Goal: Book appointment/travel/reservation

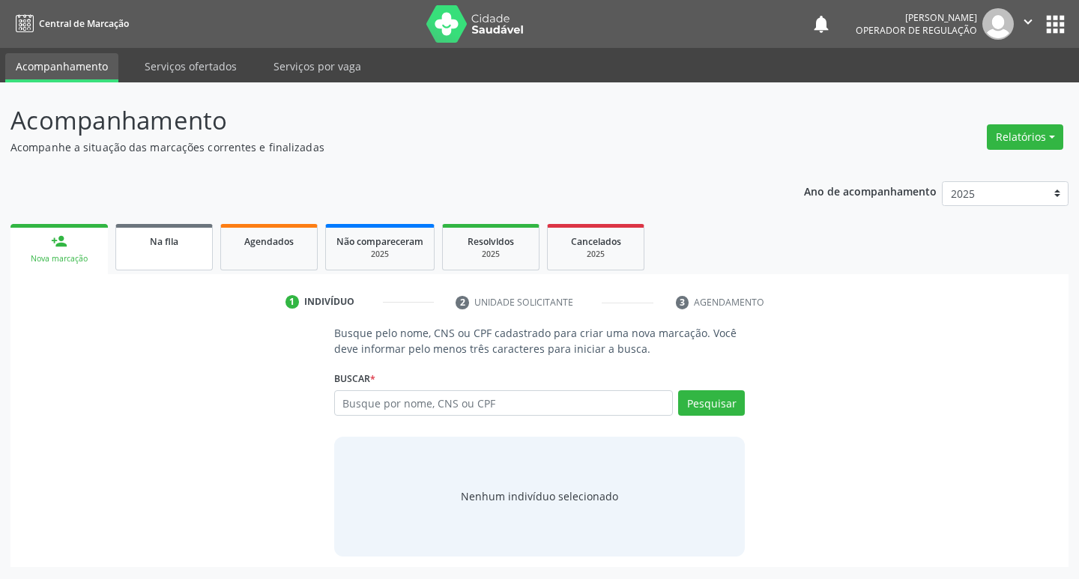
click at [179, 237] on div "Na fila" at bounding box center [164, 241] width 75 height 16
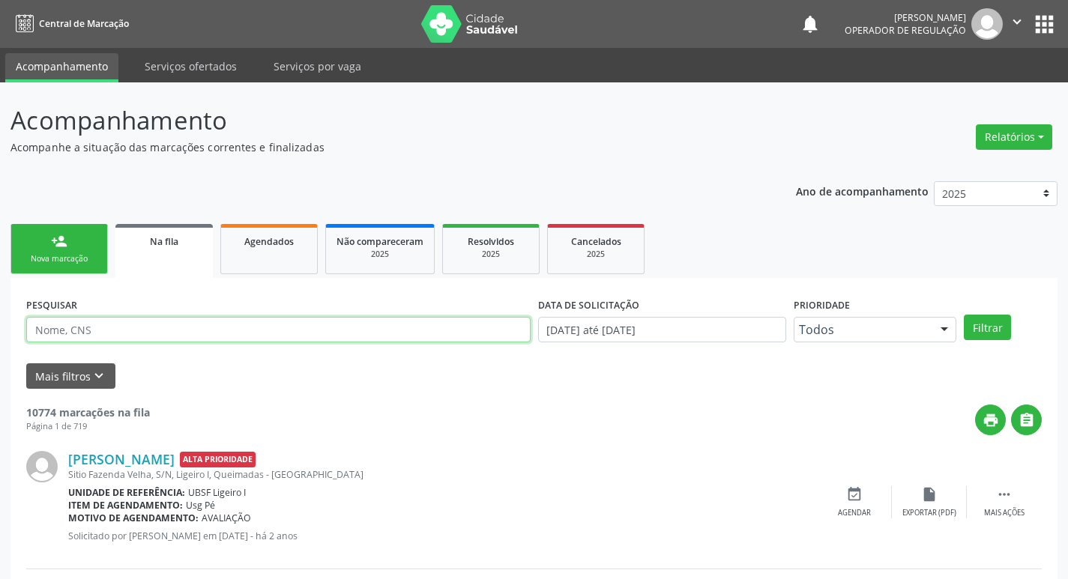
click at [208, 331] on input "text" at bounding box center [278, 329] width 504 height 25
paste input "700 5049 8946 6756"
type input "700 5049 8946 6756"
click at [964, 315] on button "Filtrar" at bounding box center [987, 327] width 47 height 25
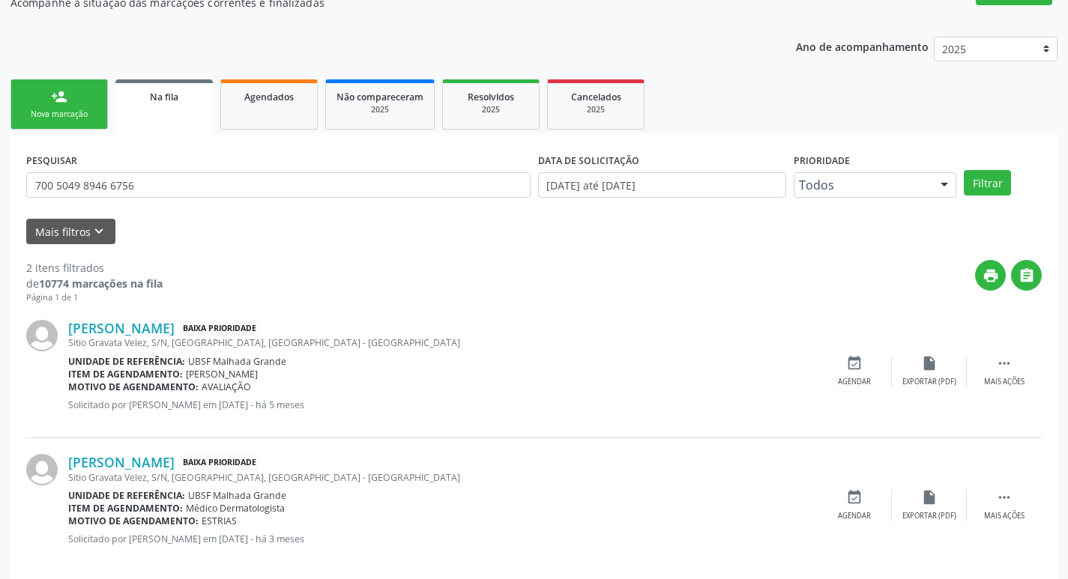
scroll to position [163, 0]
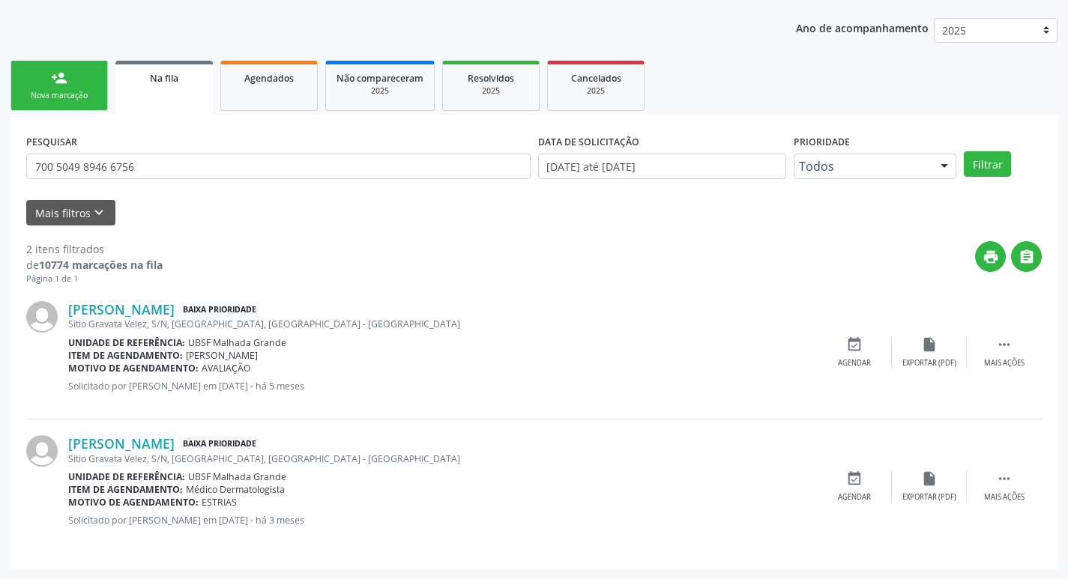
click at [78, 85] on link "person_add Nova marcação" at bounding box center [58, 86] width 97 height 50
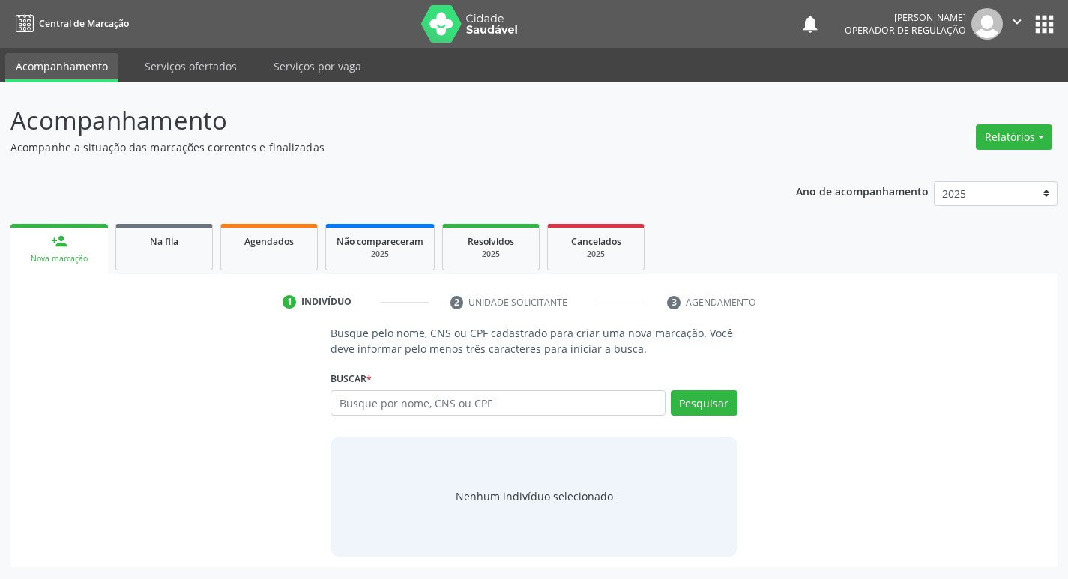
scroll to position [0, 0]
click at [400, 410] on input "text" at bounding box center [503, 402] width 339 height 25
click at [402, 408] on input "text" at bounding box center [503, 402] width 339 height 25
type input "700000319283903"
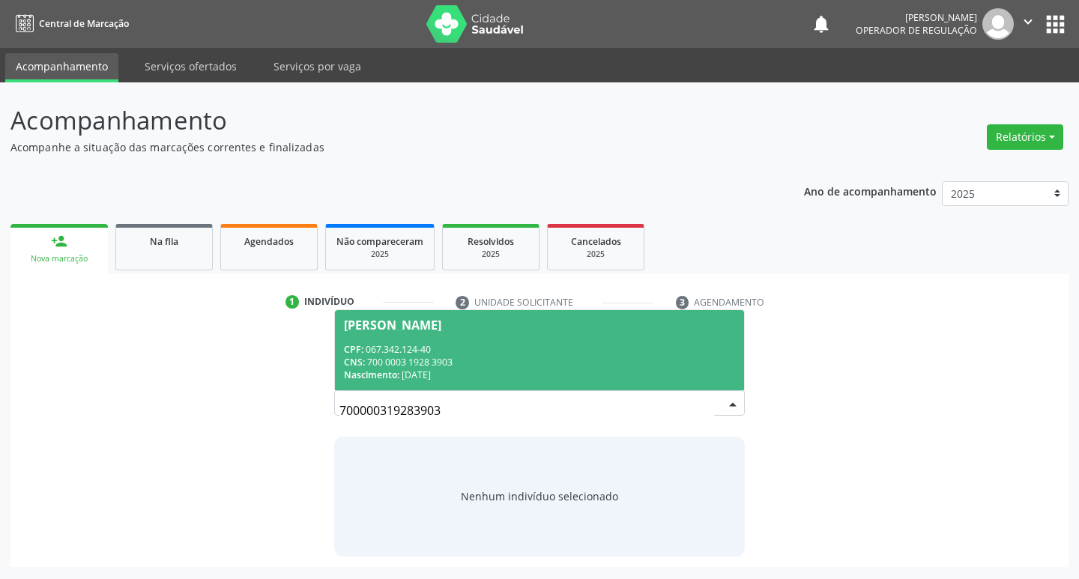
click at [372, 327] on div "[PERSON_NAME]" at bounding box center [392, 325] width 97 height 12
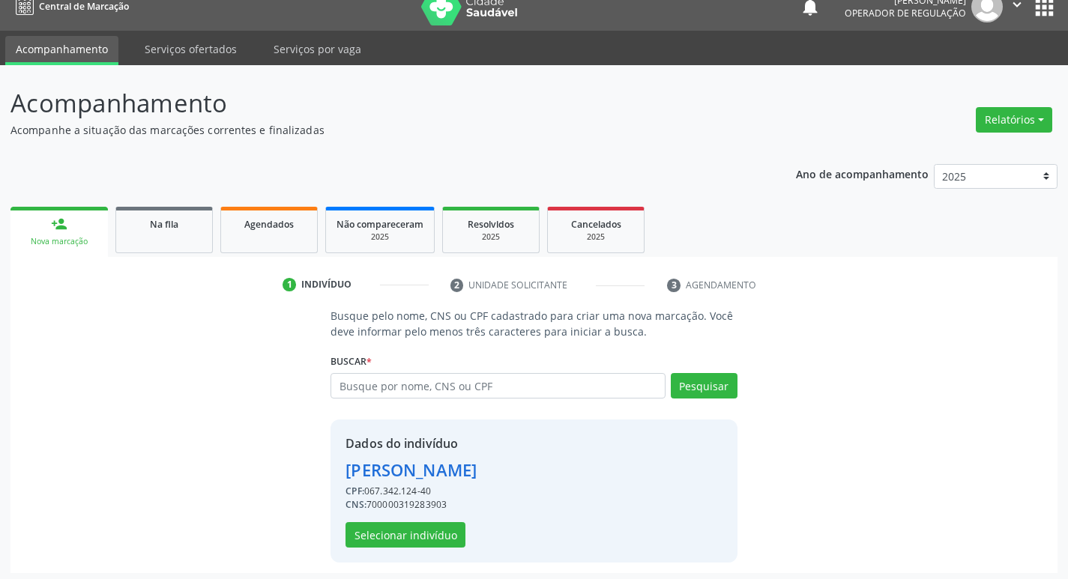
scroll to position [22, 0]
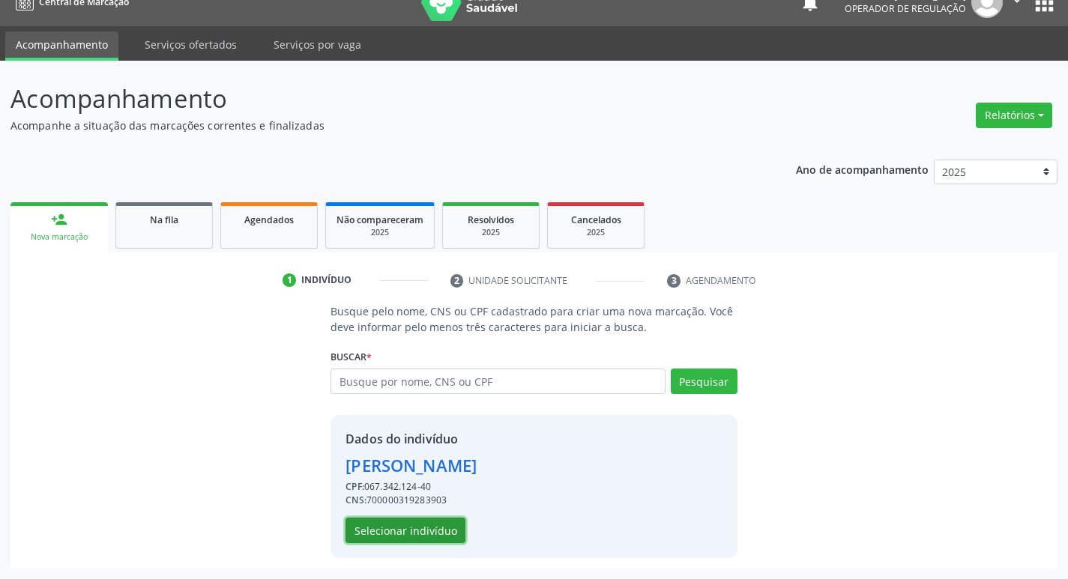
click at [414, 526] on button "Selecionar indivíduo" at bounding box center [405, 530] width 120 height 25
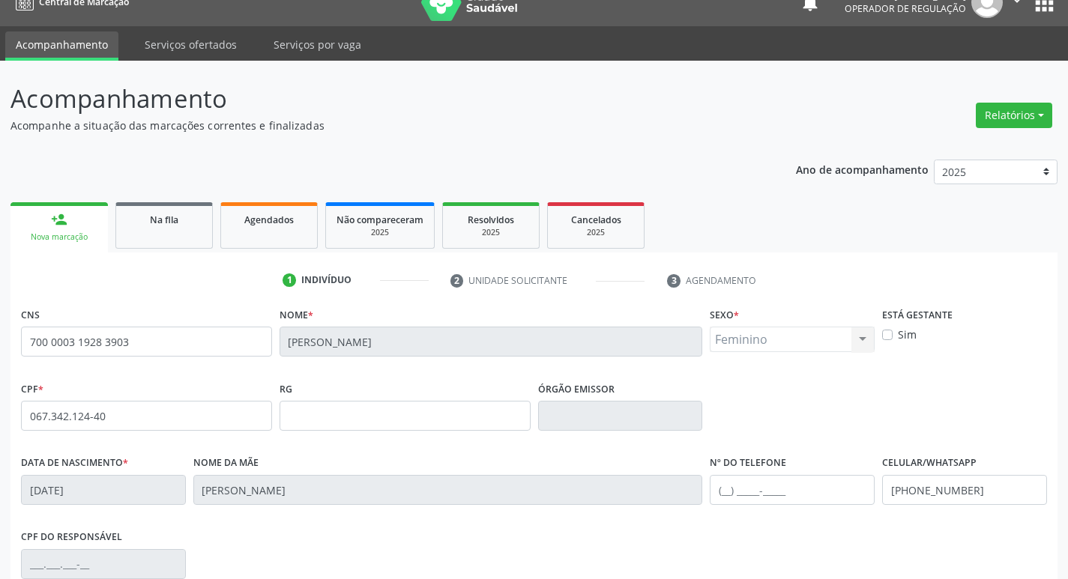
scroll to position [233, 0]
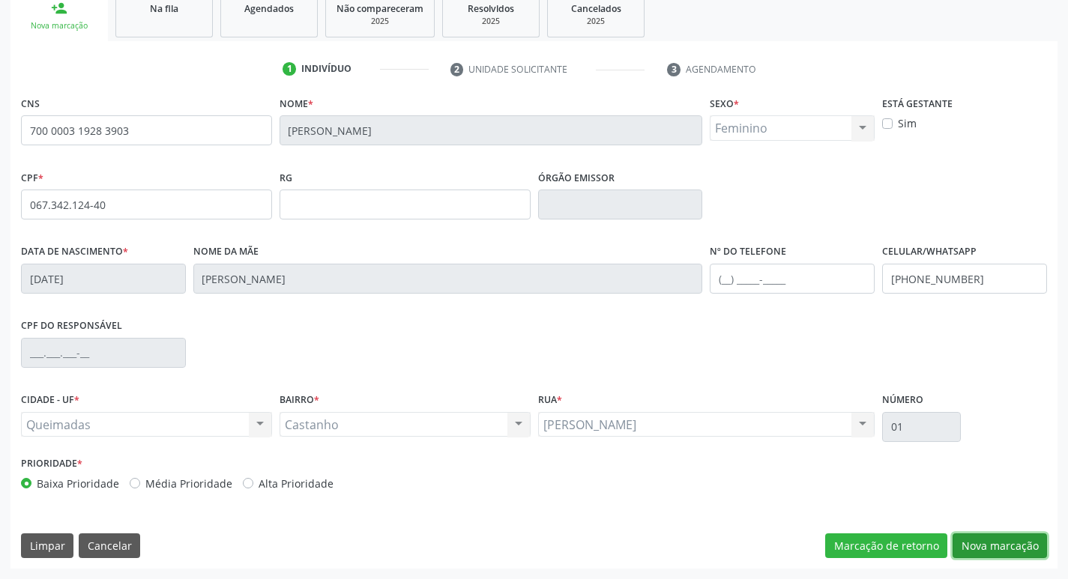
drag, startPoint x: 1004, startPoint y: 546, endPoint x: 959, endPoint y: 546, distance: 45.0
click at [1002, 546] on button "Nova marcação" at bounding box center [999, 546] width 94 height 25
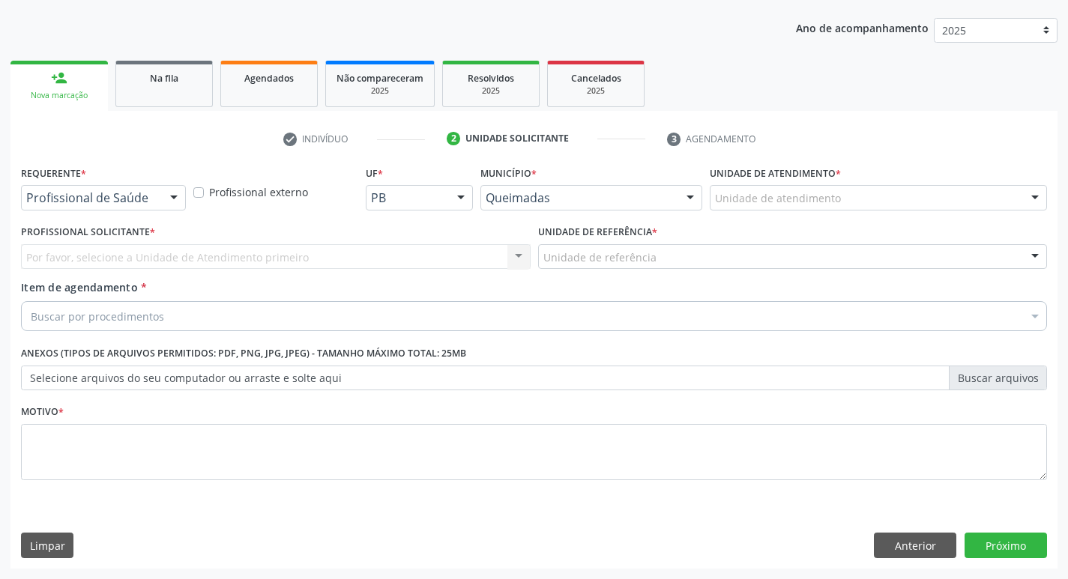
scroll to position [163, 0]
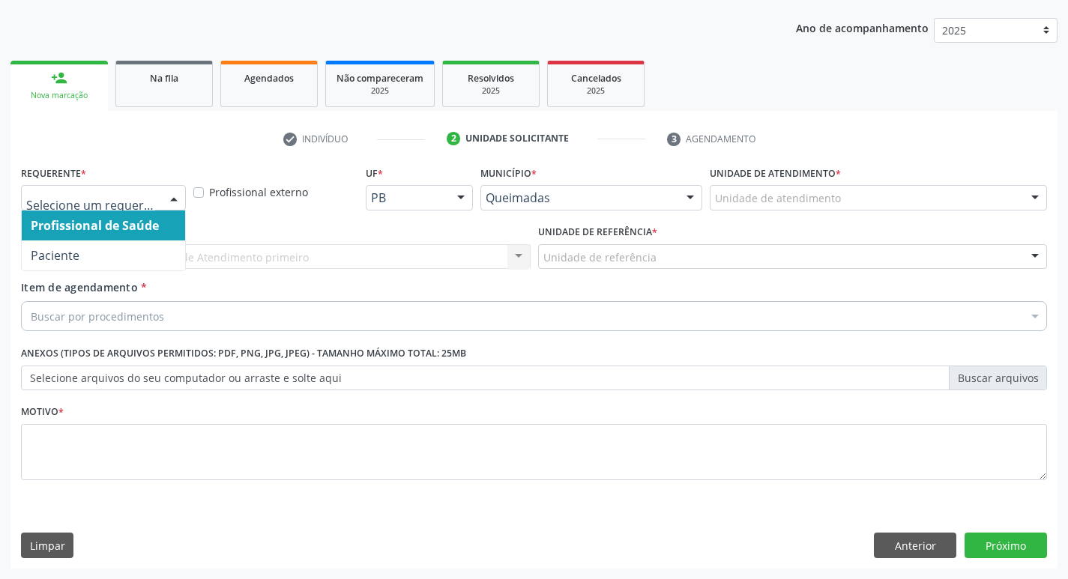
drag, startPoint x: 163, startPoint y: 201, endPoint x: 145, endPoint y: 243, distance: 45.7
click at [163, 200] on div at bounding box center [174, 198] width 22 height 25
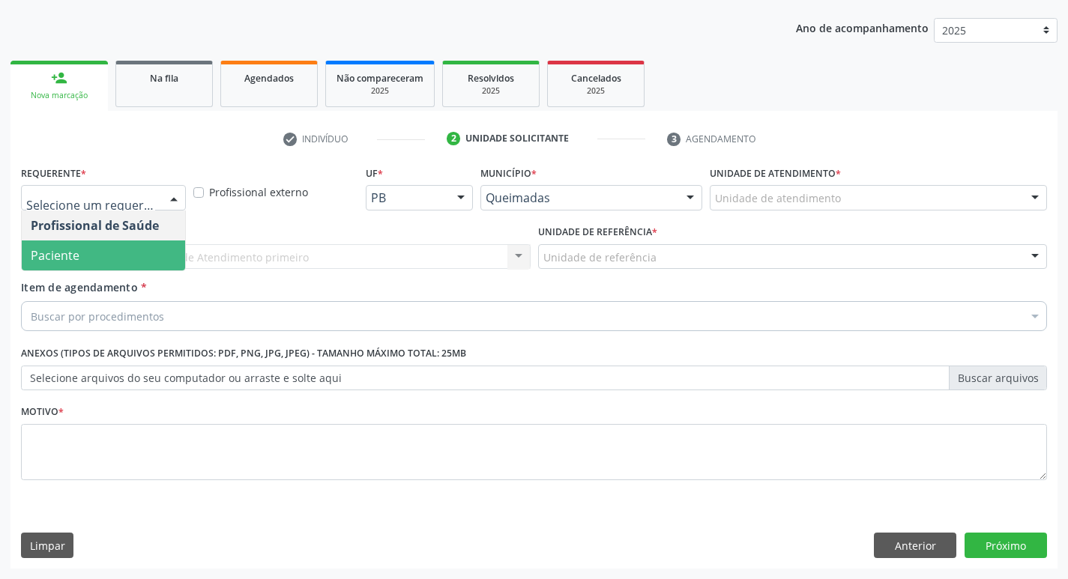
click at [140, 250] on span "Paciente" at bounding box center [103, 256] width 163 height 30
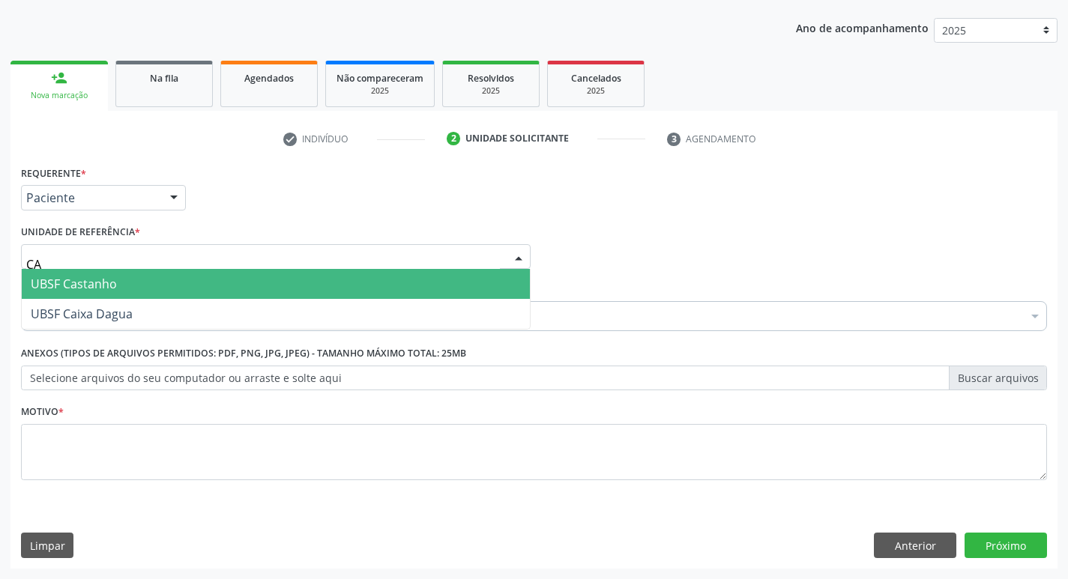
type input "CAS"
click at [116, 293] on span "UBSF Castanho" at bounding box center [276, 284] width 508 height 30
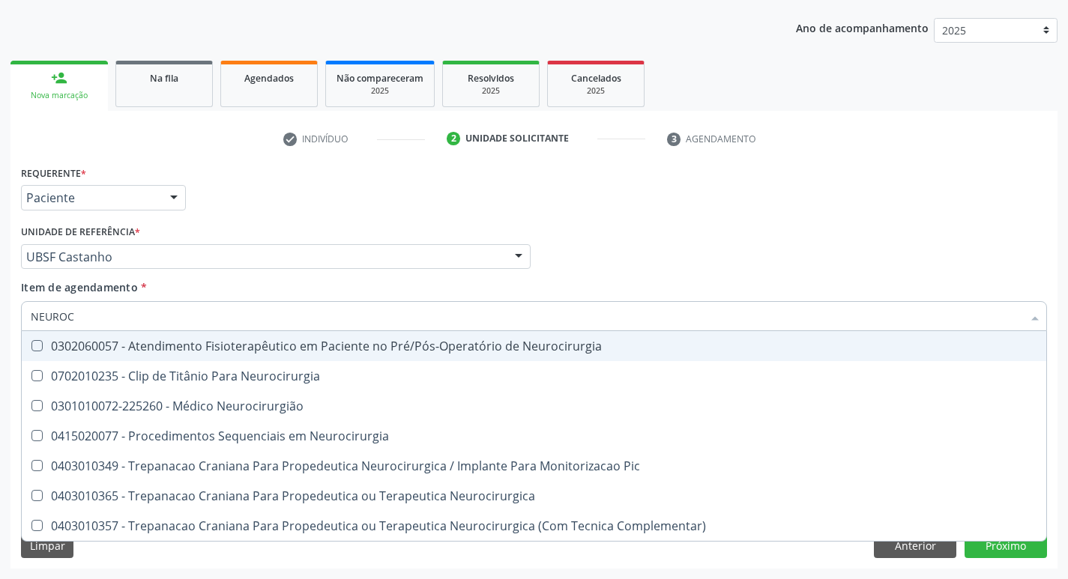
type input "NEUROCI"
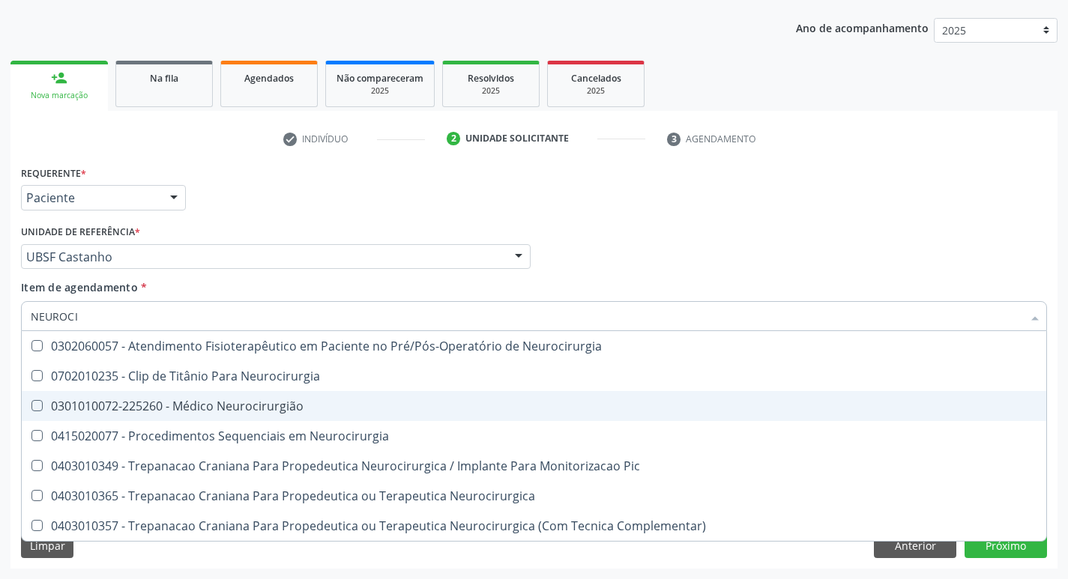
click at [173, 402] on div "0301010072-225260 - Médico Neurocirurgião" at bounding box center [534, 406] width 1006 height 12
checkbox Neurocirurgião "true"
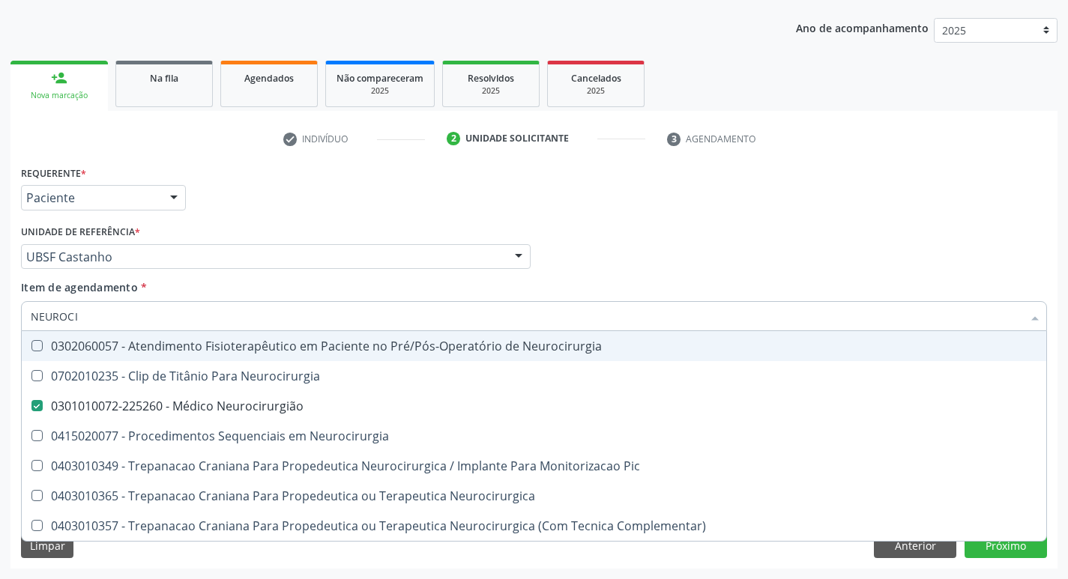
click at [249, 222] on div "Unidade de referência * UBSF Castanho UBSF Ligeiro II UBSF Saulo Leal [PERSON_N…" at bounding box center [276, 245] width 510 height 48
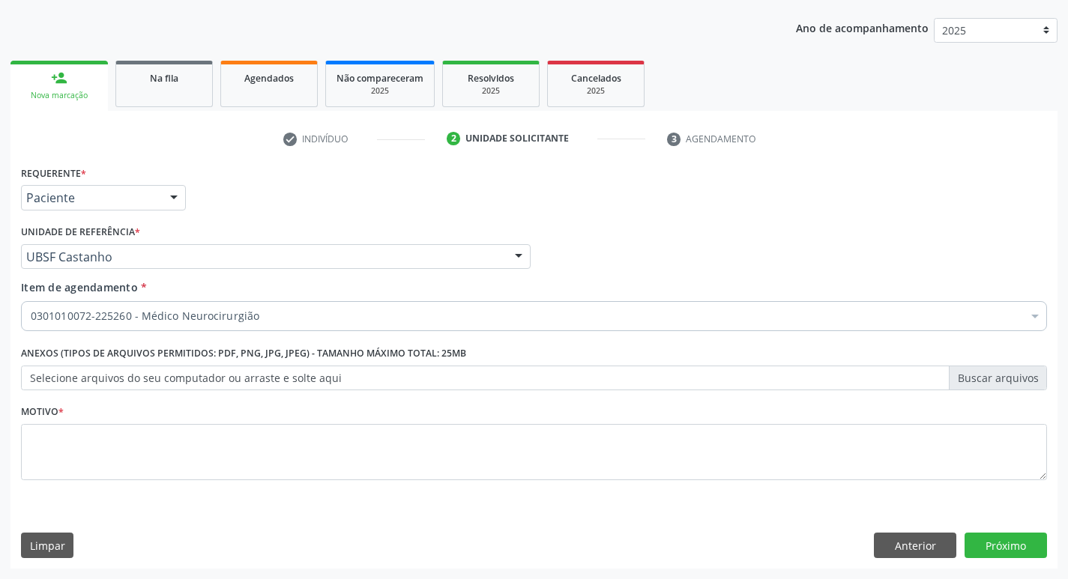
checkbox Neurocirurgião "true"
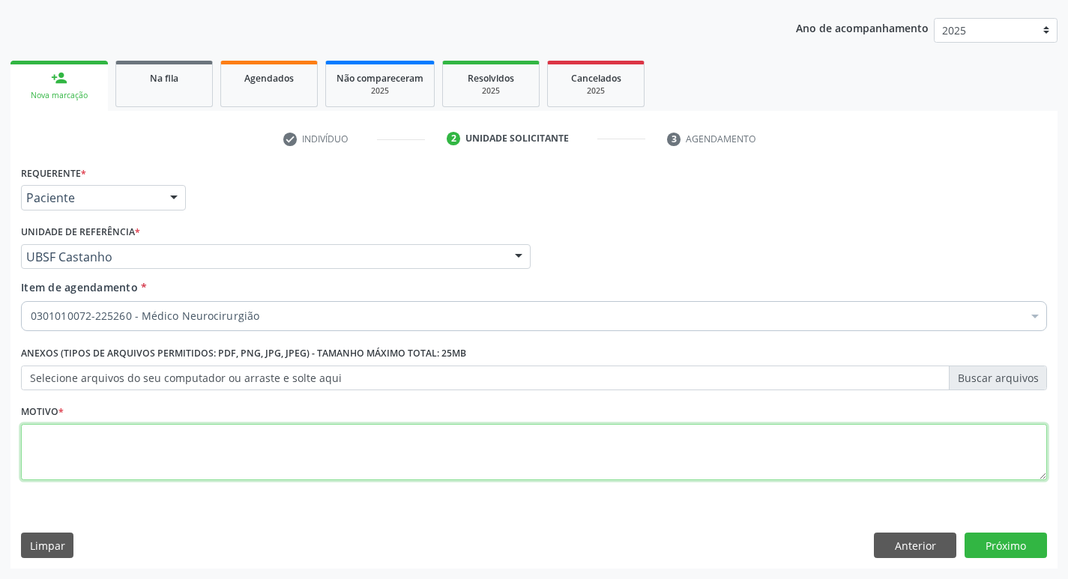
click at [115, 432] on textarea at bounding box center [534, 452] width 1026 height 57
type textarea "RETORNO."
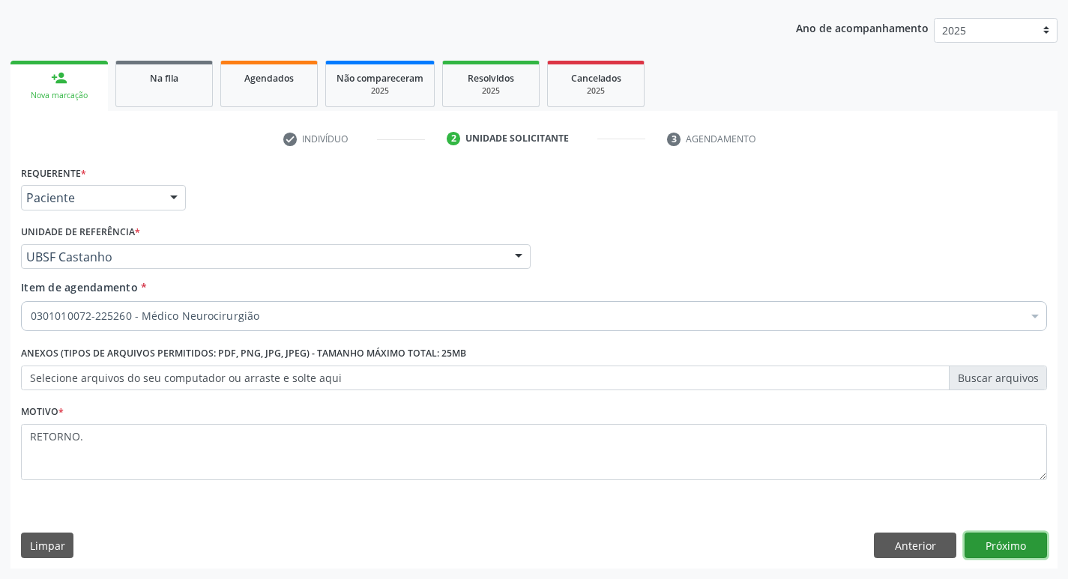
click at [1012, 547] on button "Próximo" at bounding box center [1005, 545] width 82 height 25
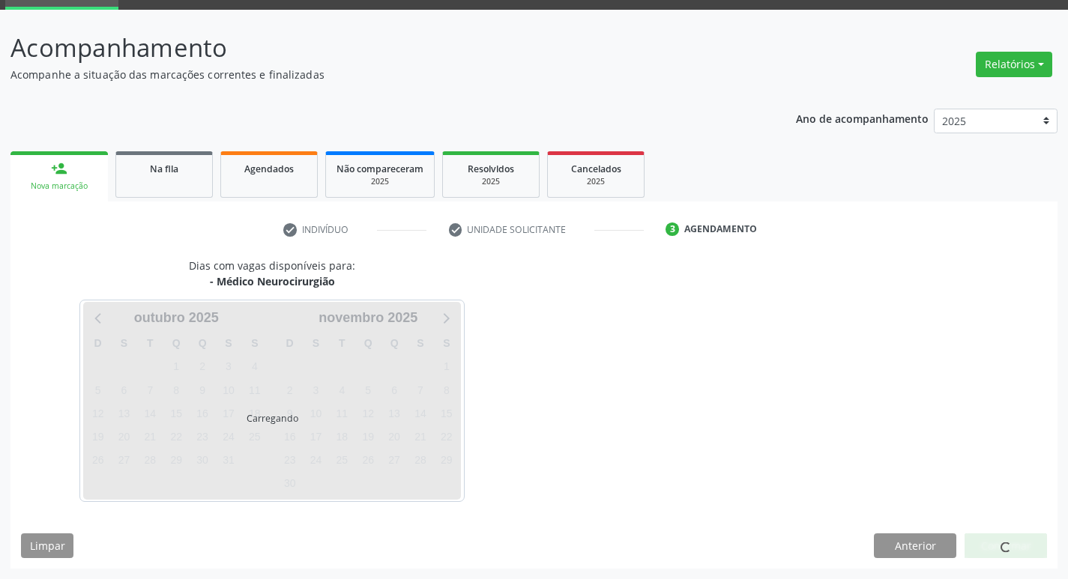
scroll to position [73, 0]
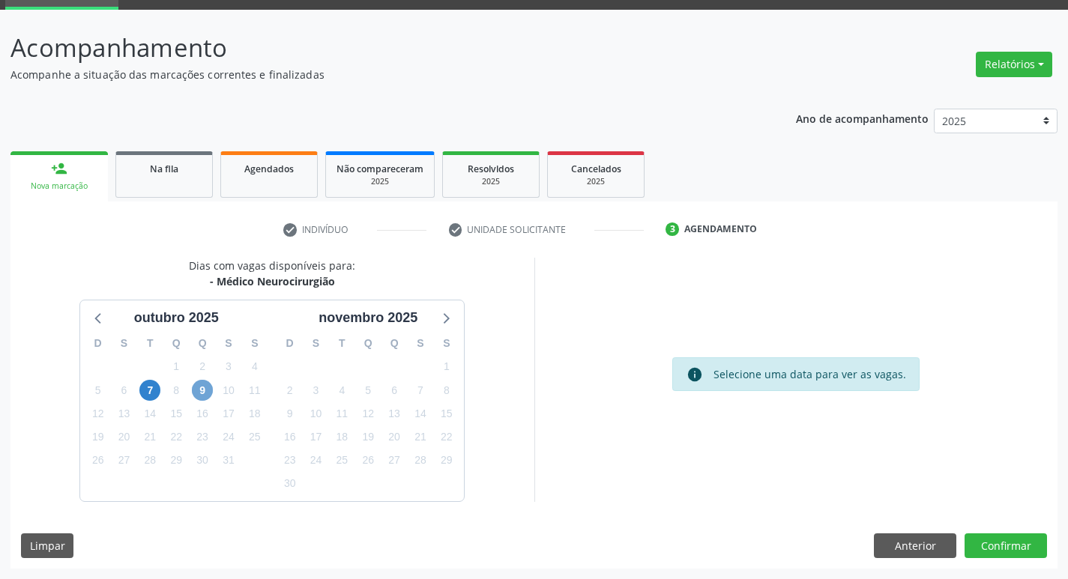
click at [204, 393] on span "9" at bounding box center [202, 390] width 21 height 21
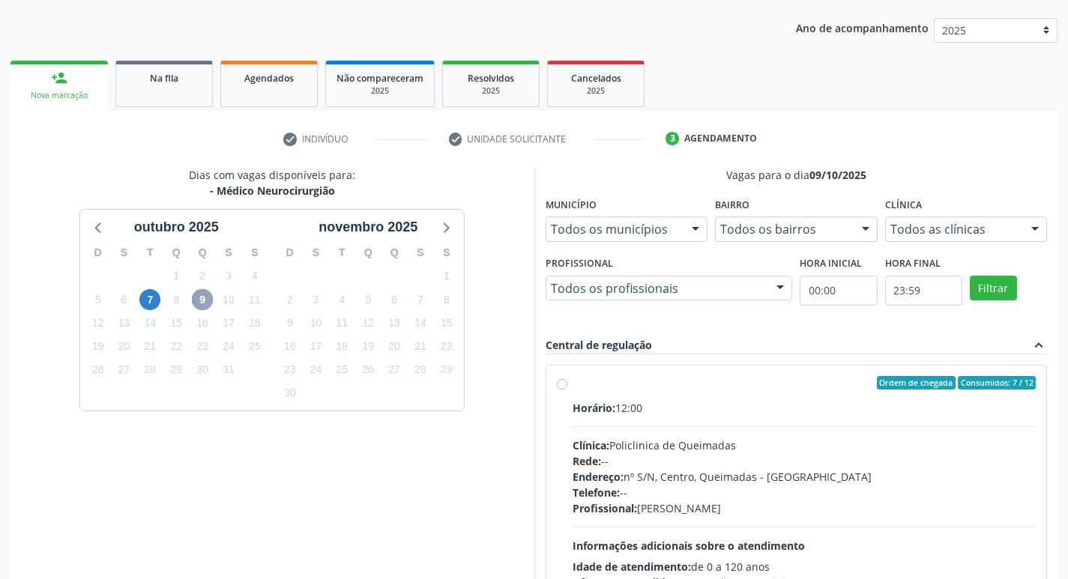
scroll to position [289, 0]
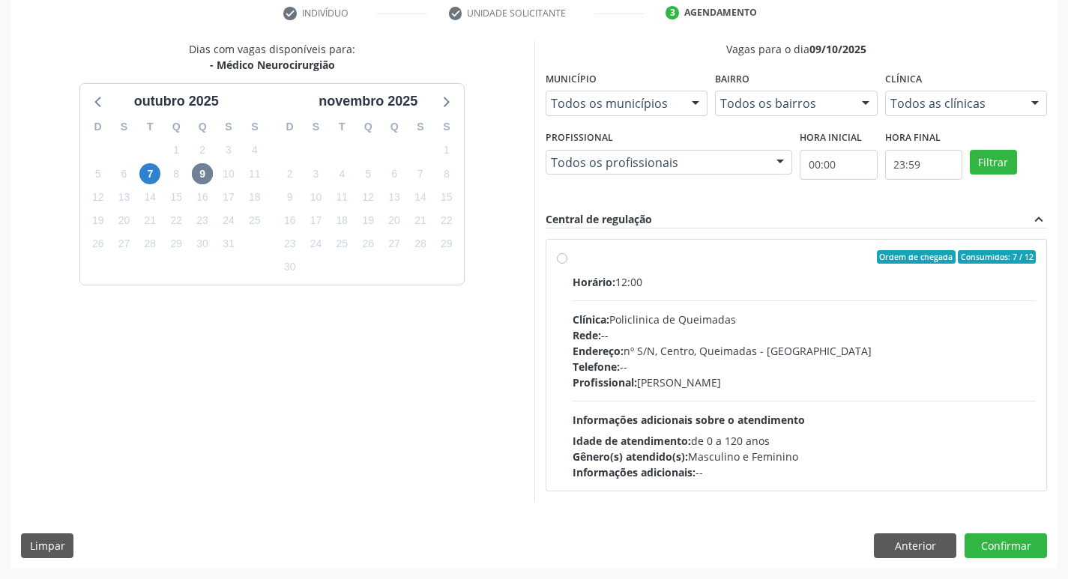
click at [653, 265] on label "Ordem de chegada Consumidos: 7 / 12 Horário: 12:00 Clínica: Policlinica de Quei…" at bounding box center [805, 365] width 464 height 230
click at [567, 264] on input "Ordem de chegada Consumidos: 7 / 12 Horário: 12:00 Clínica: Policlinica de Quei…" at bounding box center [562, 256] width 10 height 13
radio input "true"
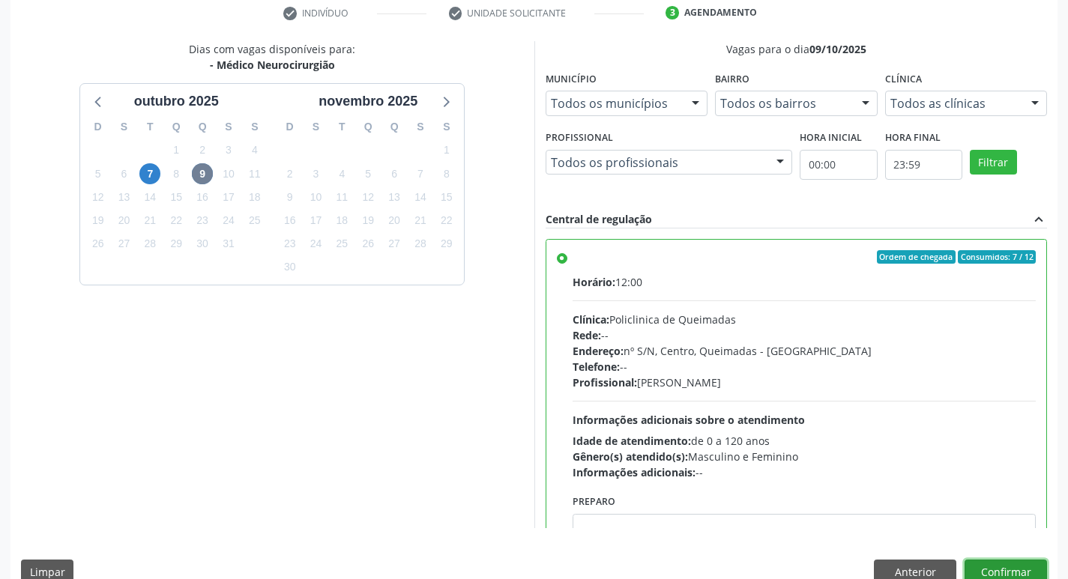
click at [1006, 577] on button "Confirmar" at bounding box center [1005, 572] width 82 height 25
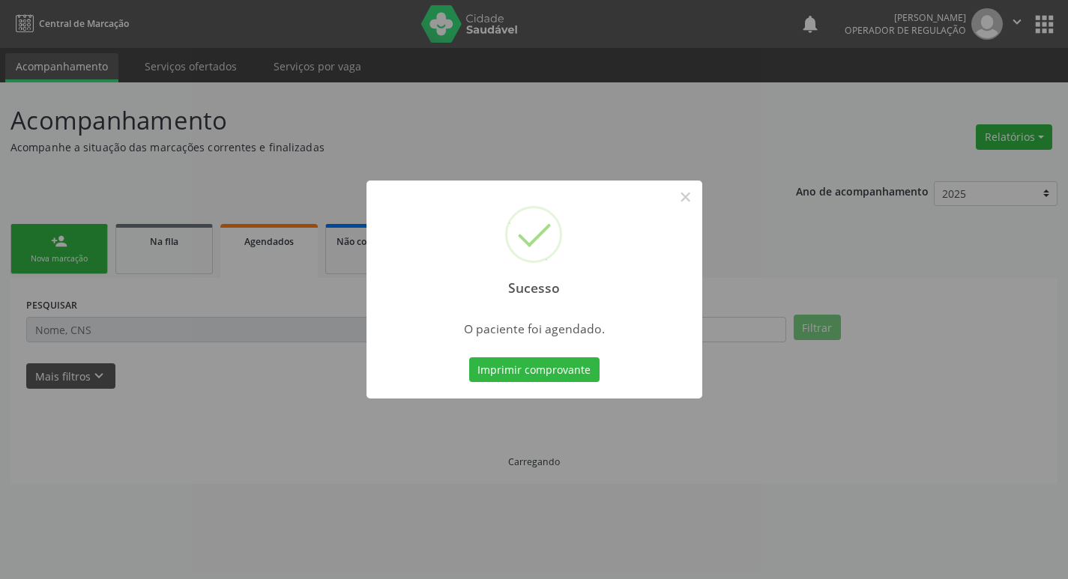
scroll to position [0, 0]
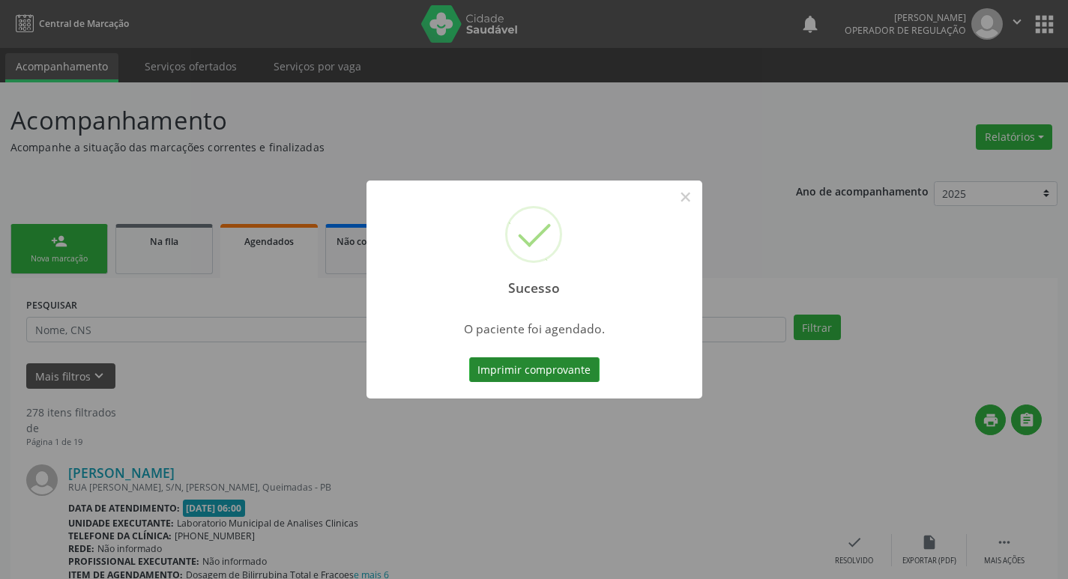
click at [518, 373] on button "Imprimir comprovante" at bounding box center [534, 369] width 130 height 25
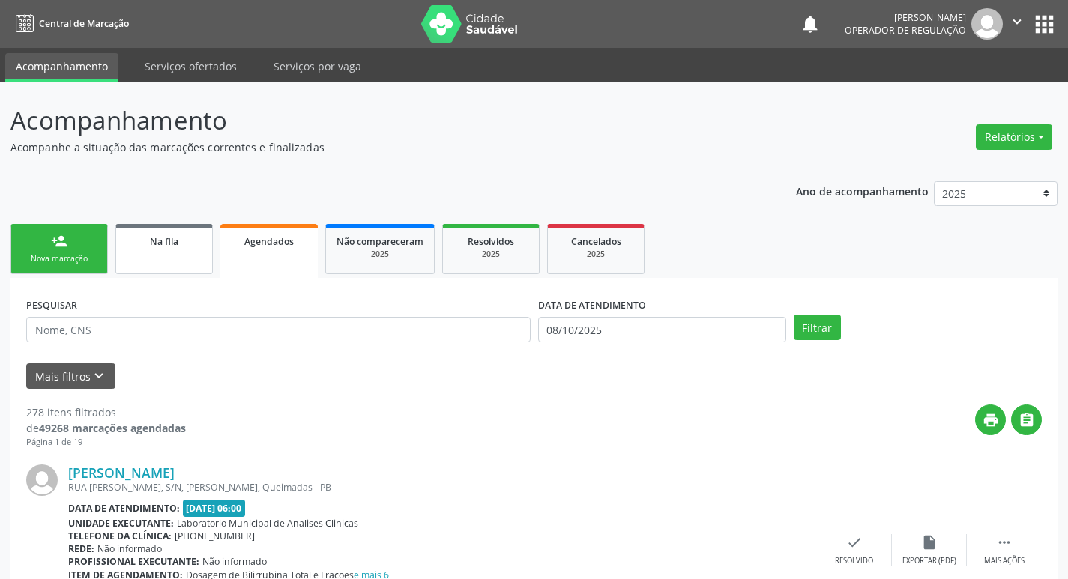
click at [139, 229] on link "Na fila" at bounding box center [163, 249] width 97 height 50
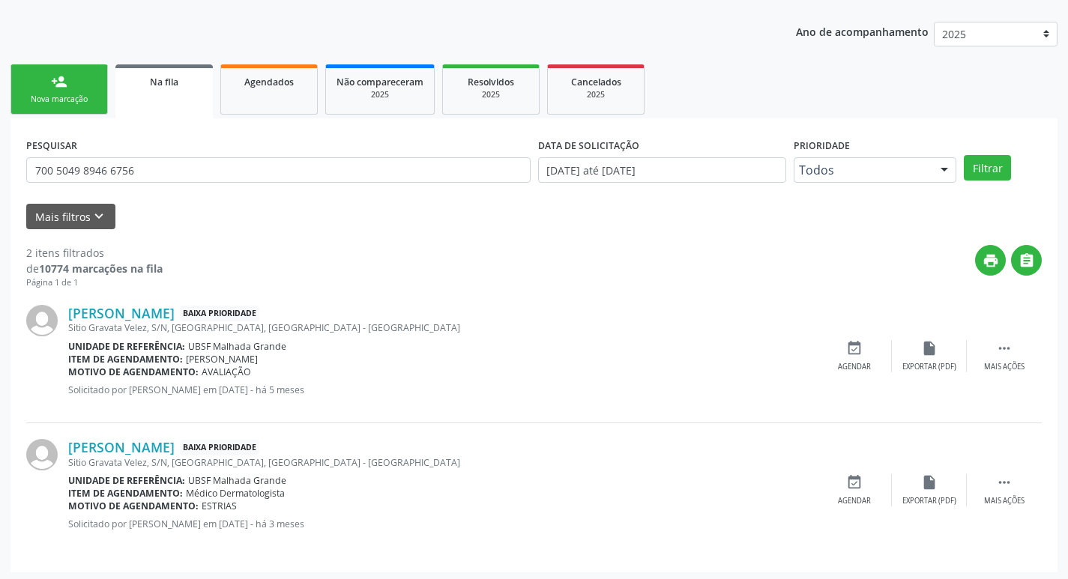
scroll to position [163, 0]
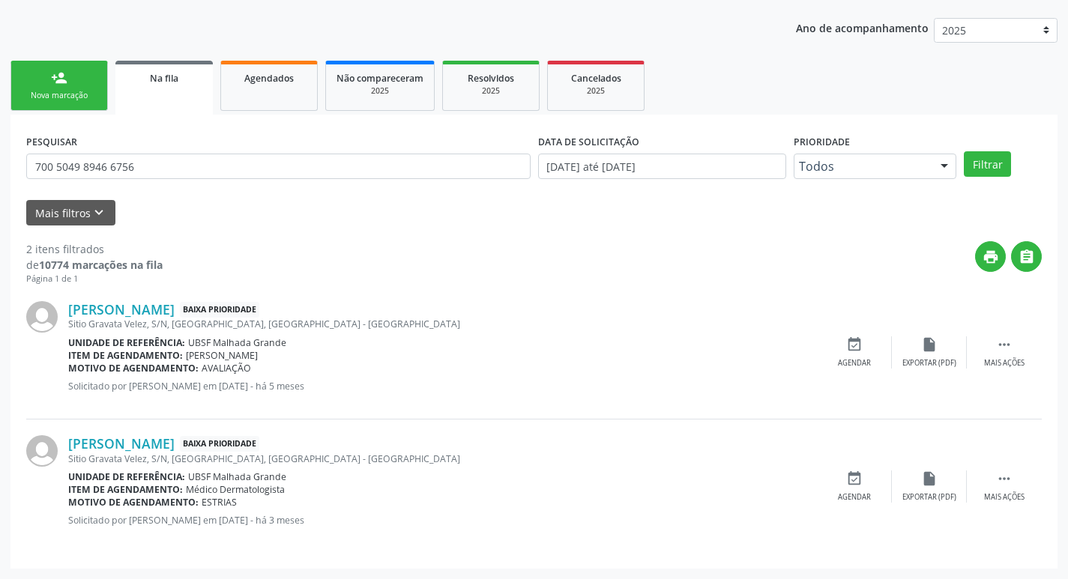
click at [102, 89] on link "person_add Nova marcação" at bounding box center [58, 86] width 97 height 50
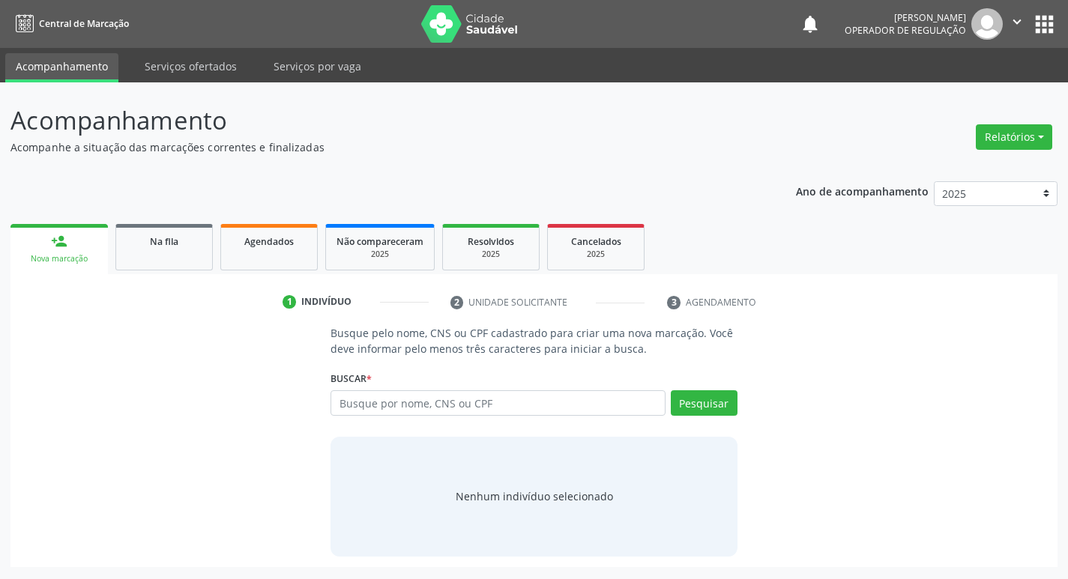
scroll to position [0, 0]
click at [171, 274] on div "1 Indivíduo 2 Unidade solicitante 3 Agendamento Busque pelo nome, CNS ou CPF ca…" at bounding box center [539, 420] width 1058 height 293
click at [178, 269] on link "Na fila" at bounding box center [163, 247] width 97 height 46
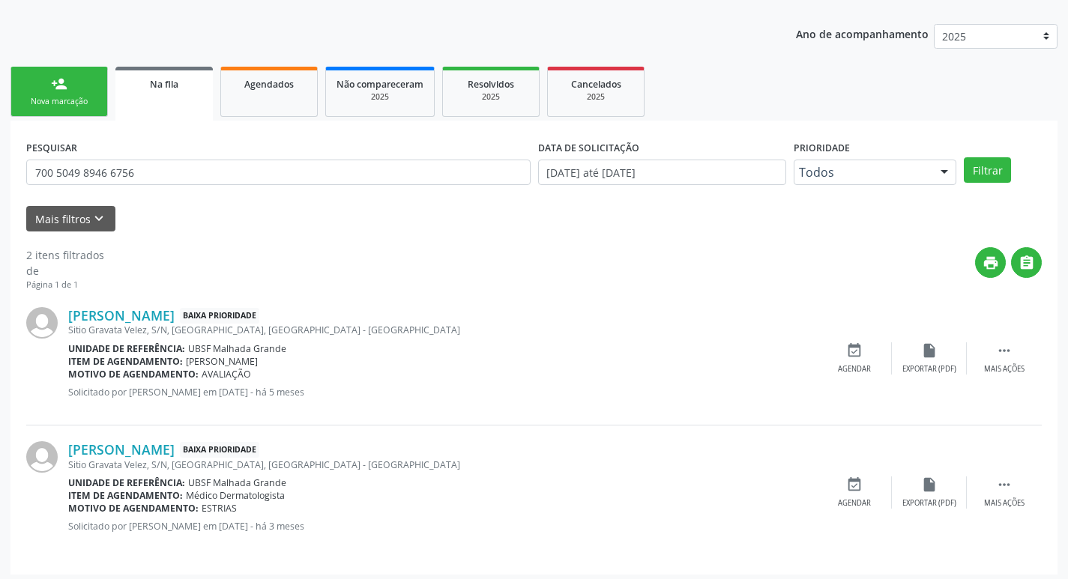
scroll to position [163, 0]
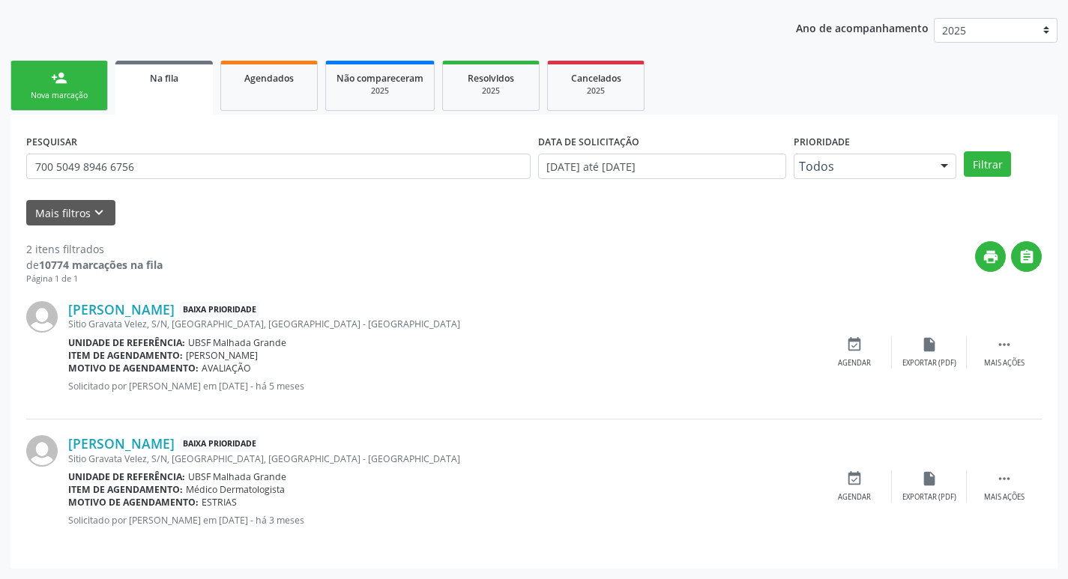
click at [85, 90] on div "Nova marcação" at bounding box center [59, 95] width 75 height 11
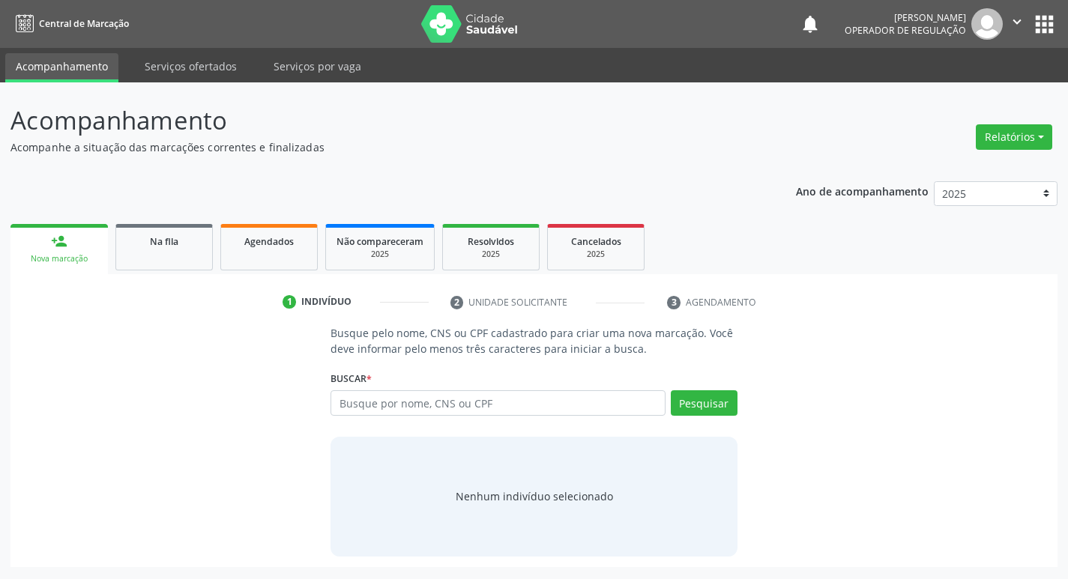
scroll to position [0, 0]
click at [146, 241] on div "Na fila" at bounding box center [164, 241] width 75 height 16
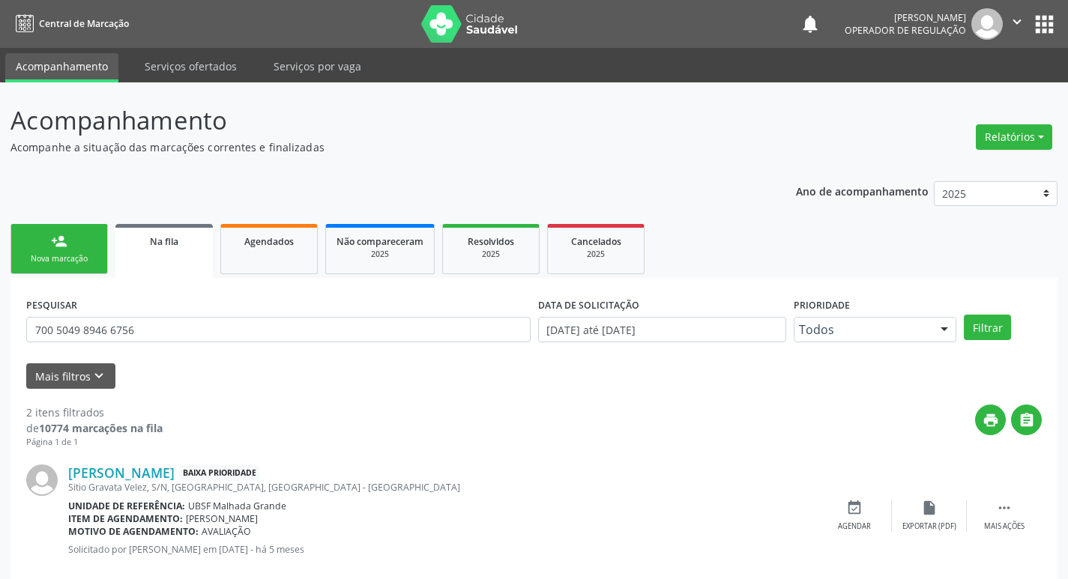
scroll to position [75, 0]
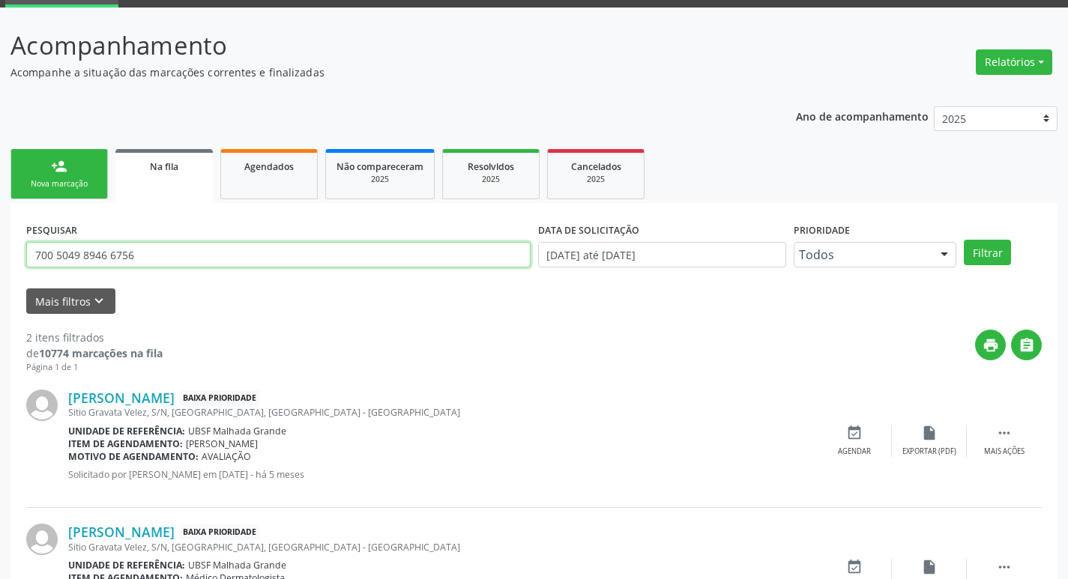
click at [193, 248] on input "700 5049 8946 6756" at bounding box center [278, 254] width 504 height 25
type input "7"
type input "705400444548299"
click at [964, 240] on button "Filtrar" at bounding box center [987, 252] width 47 height 25
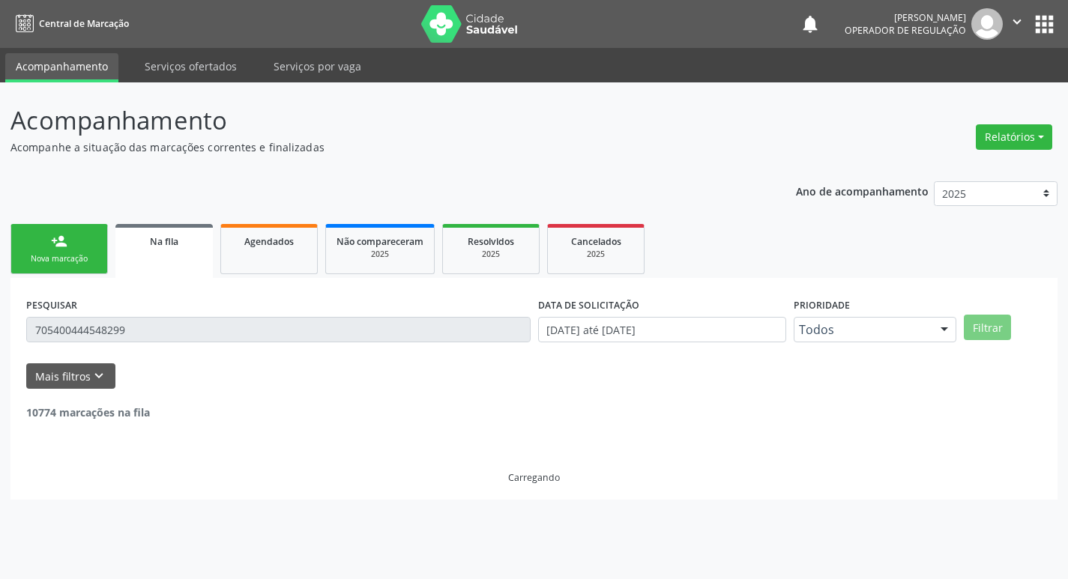
scroll to position [0, 0]
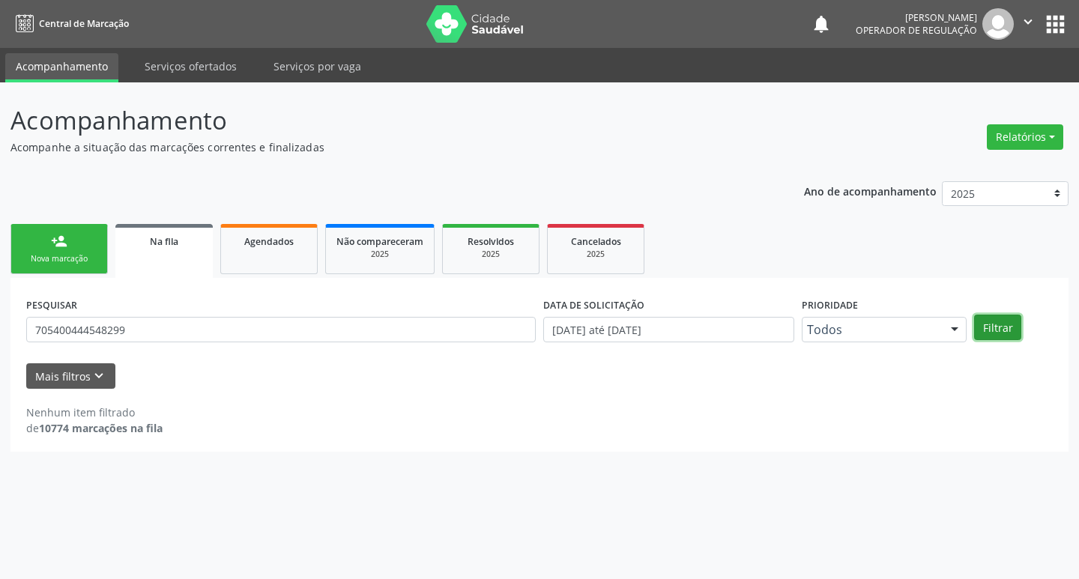
click at [992, 326] on button "Filtrar" at bounding box center [997, 327] width 47 height 25
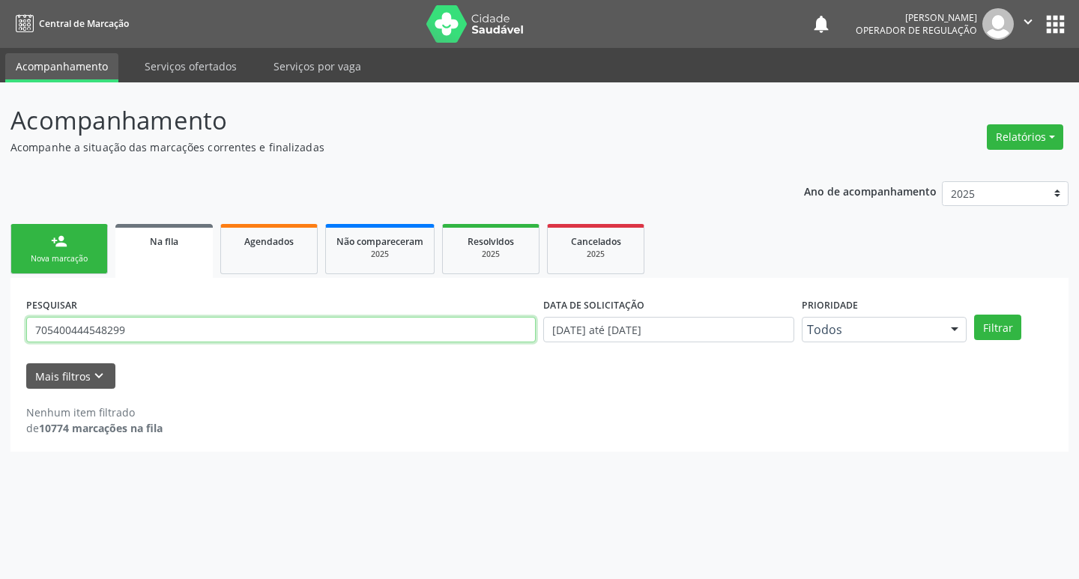
click at [179, 336] on input "705400444548299" at bounding box center [281, 329] width 510 height 25
type input "705400444548299"
click at [974, 315] on button "Filtrar" at bounding box center [997, 327] width 47 height 25
click at [179, 336] on input "705400444548299" at bounding box center [281, 329] width 510 height 25
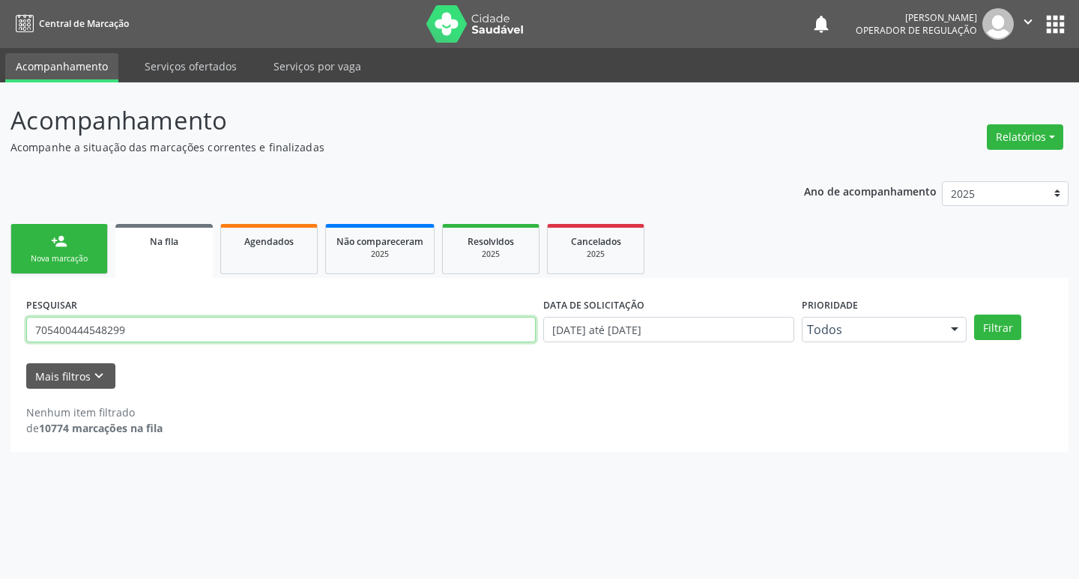
click at [179, 336] on input "705400444548299" at bounding box center [281, 329] width 510 height 25
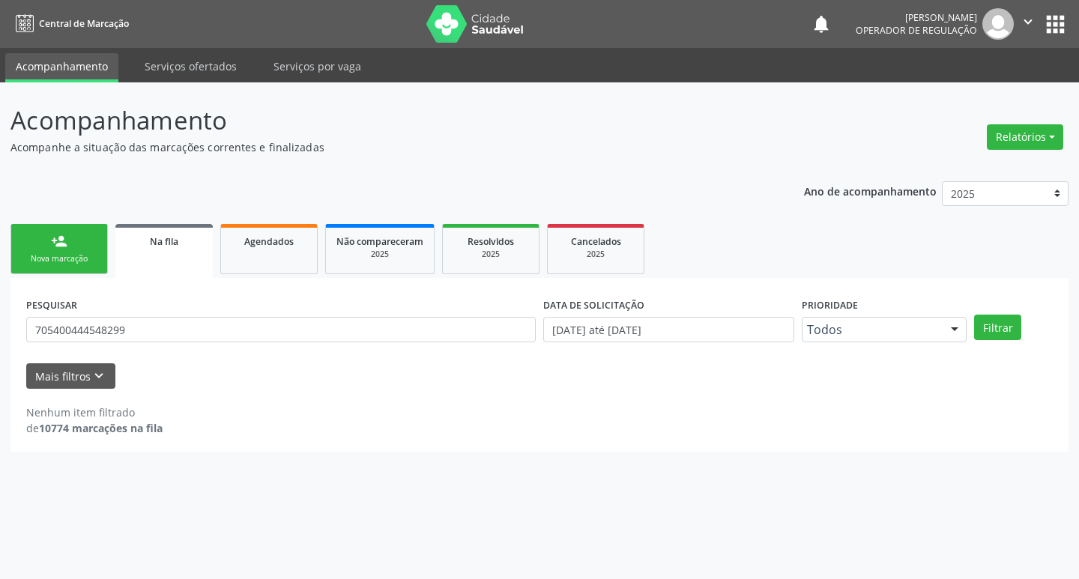
click at [90, 235] on link "person_add Nova marcação" at bounding box center [58, 249] width 97 height 50
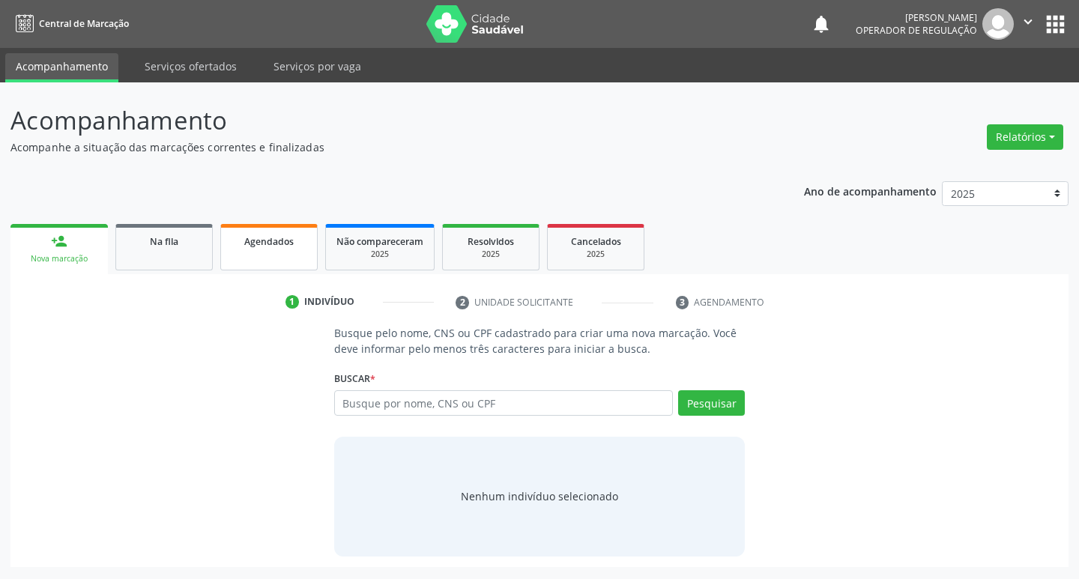
click at [265, 247] on span "Agendados" at bounding box center [268, 241] width 49 height 13
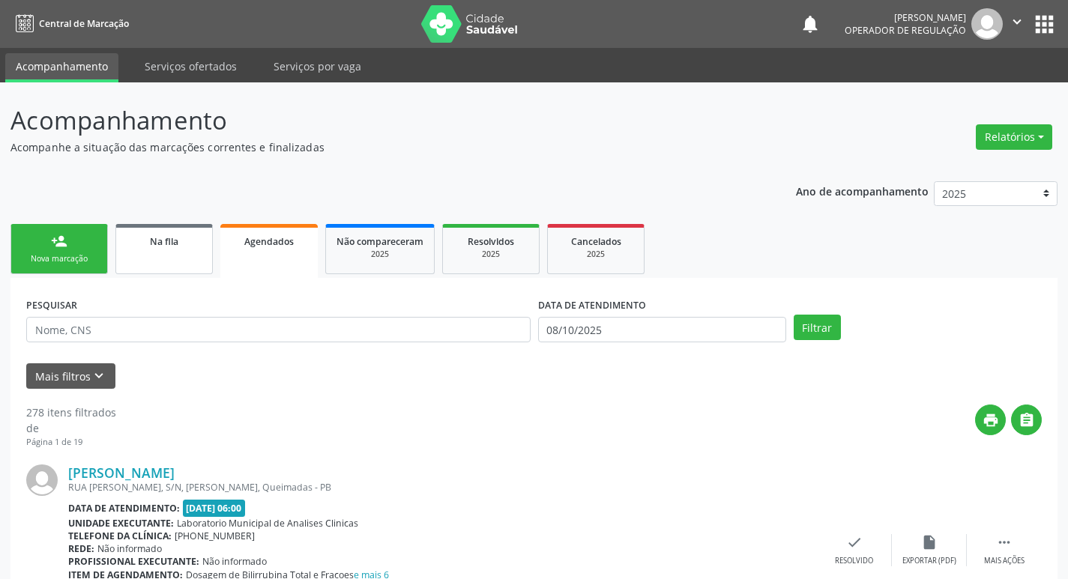
click at [205, 256] on link "Na fila" at bounding box center [163, 249] width 97 height 50
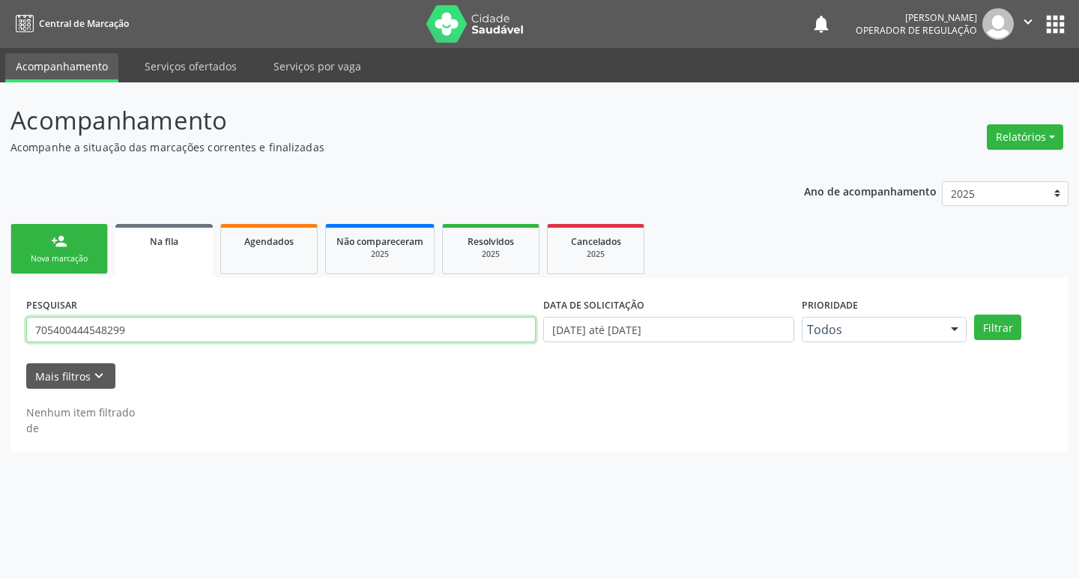
click at [151, 333] on input "705400444548299" at bounding box center [281, 329] width 510 height 25
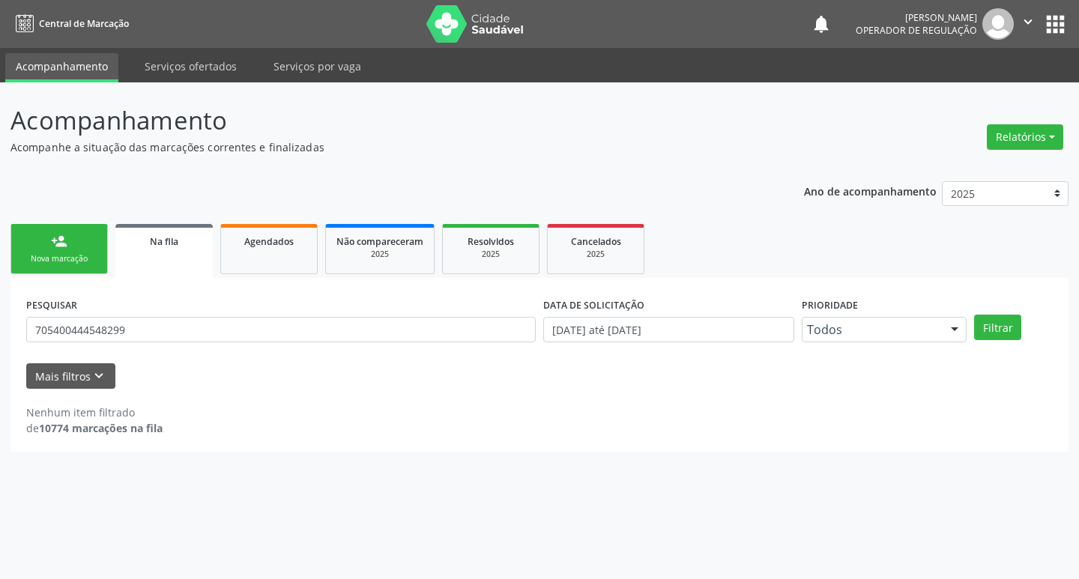
click at [67, 280] on div "PESQUISAR 705400444548299 DATA DE SOLICITAÇÃO [DATE] até [DATE] Prioridade Todo…" at bounding box center [539, 365] width 1058 height 174
click at [64, 253] on div "Nova marcação" at bounding box center [59, 258] width 75 height 11
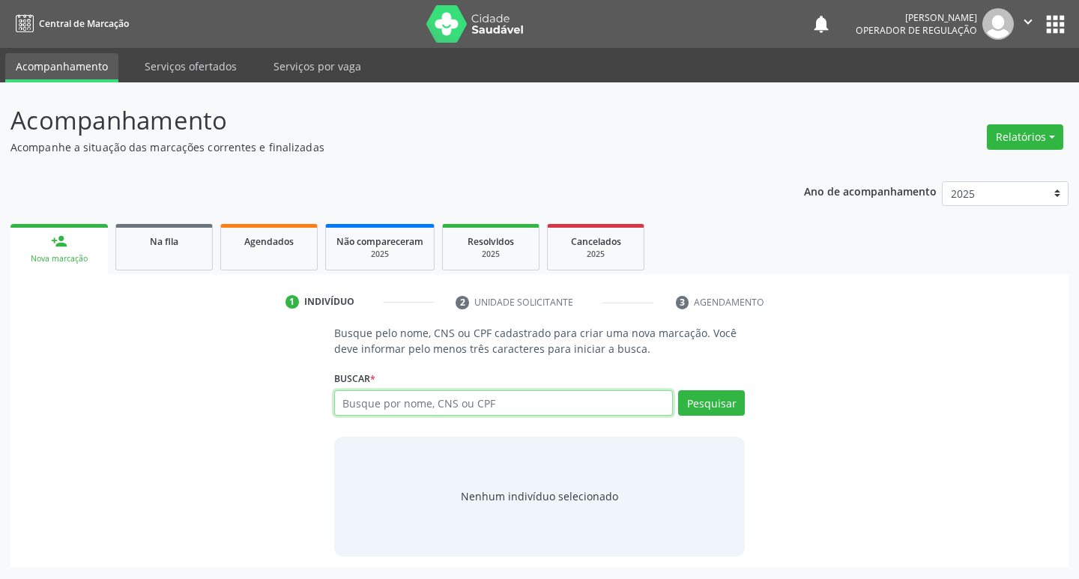
click at [378, 391] on input "text" at bounding box center [503, 402] width 339 height 25
paste input "705400444548299"
type input "705400444548299"
click at [725, 399] on button "Pesquisar" at bounding box center [711, 402] width 67 height 25
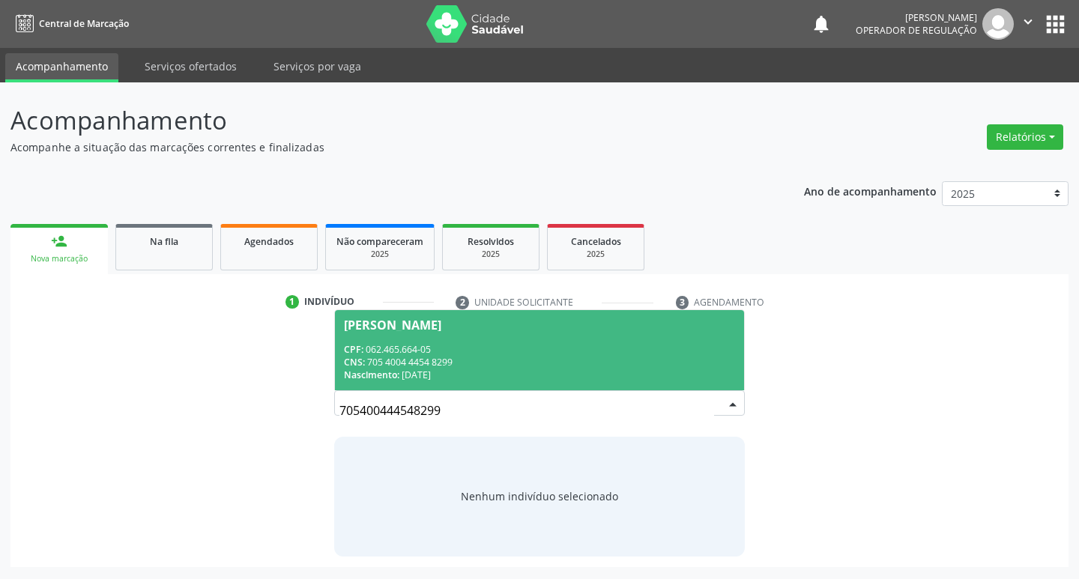
click at [595, 333] on span "[PERSON_NAME] CPF: 062.465.664-05 CNS: 705 4004 4454 8299 Nascimento: [DATE]" at bounding box center [540, 350] width 410 height 80
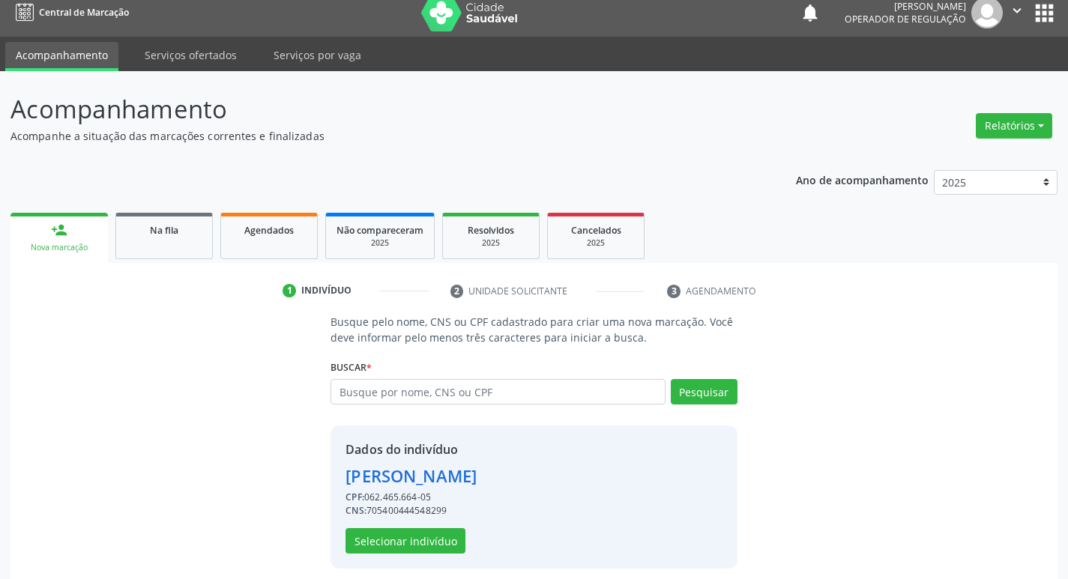
scroll to position [22, 0]
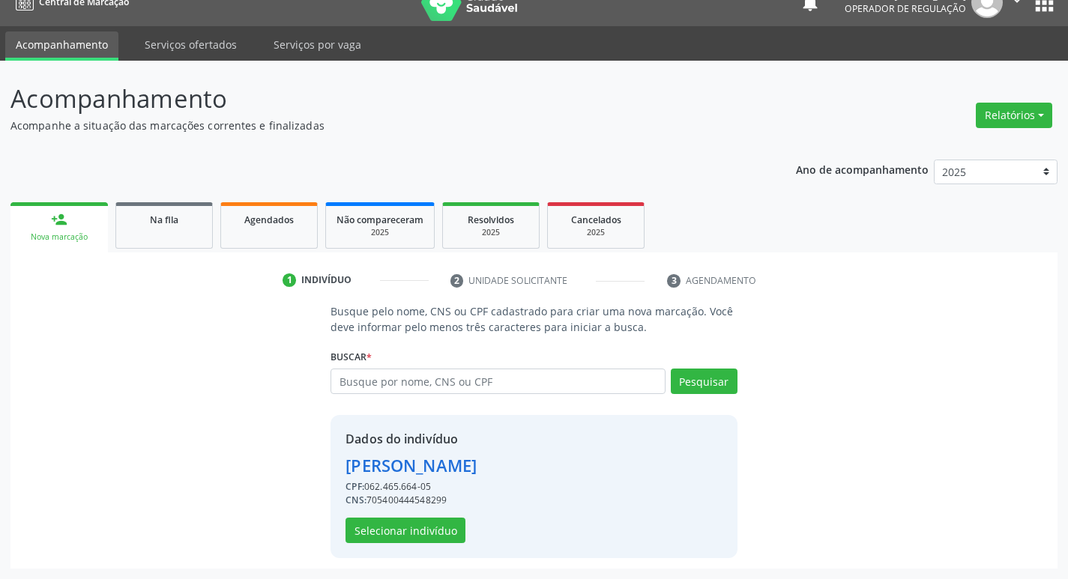
click at [391, 555] on div "Dados do indivíduo [PERSON_NAME] CPF: 062.465.664-05 CNS: 705400444548299 Selec…" at bounding box center [533, 486] width 406 height 143
click at [396, 541] on button "Selecionar indivíduo" at bounding box center [405, 530] width 120 height 25
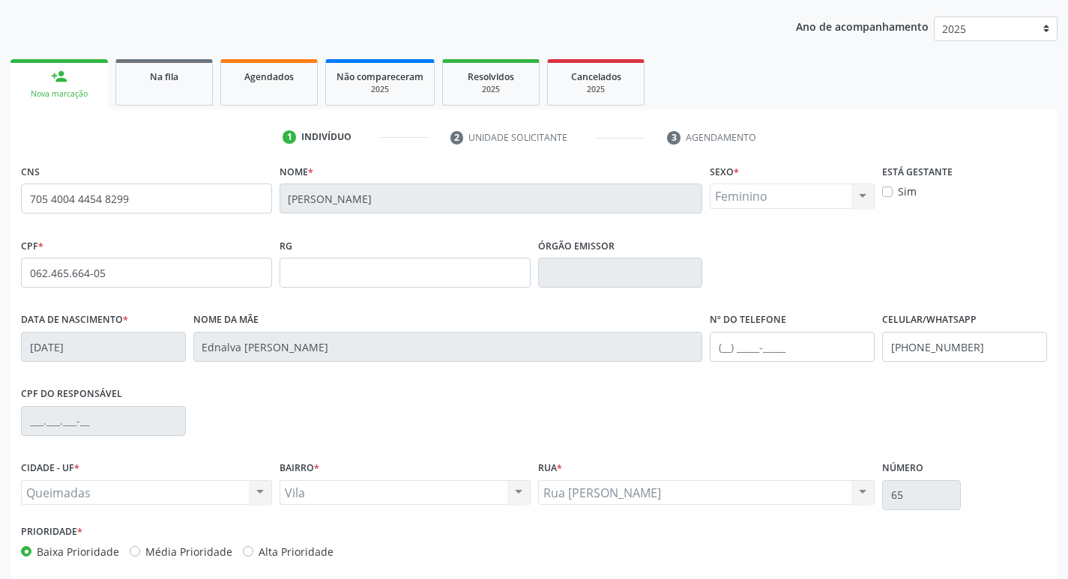
scroll to position [233, 0]
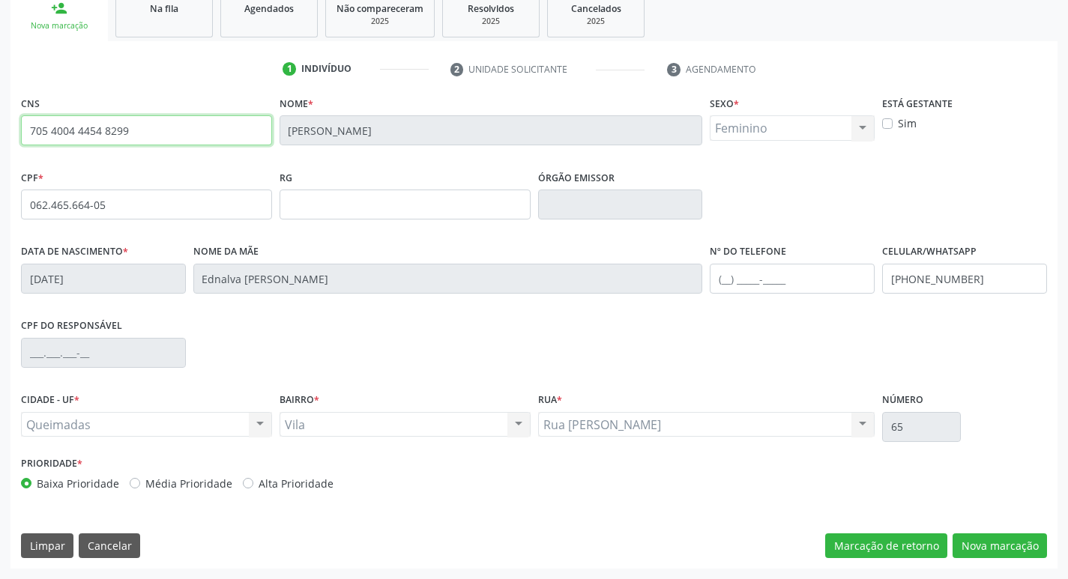
click at [144, 139] on input "705 4004 4454 8299" at bounding box center [146, 130] width 251 height 30
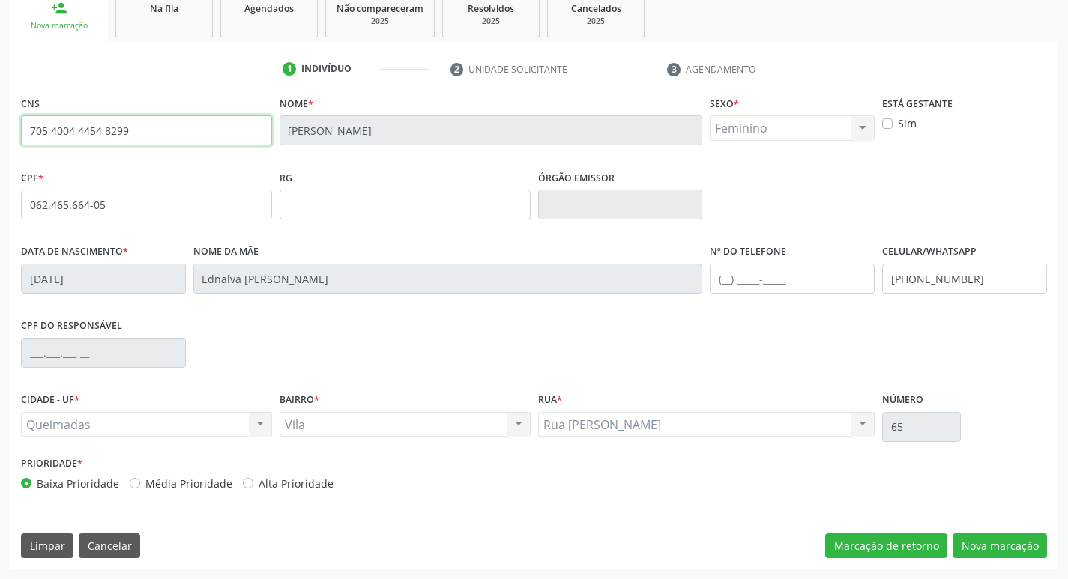
click at [144, 139] on input "705 4004 4454 8299" at bounding box center [146, 130] width 251 height 30
click at [154, 7] on span "Na fila" at bounding box center [164, 8] width 28 height 13
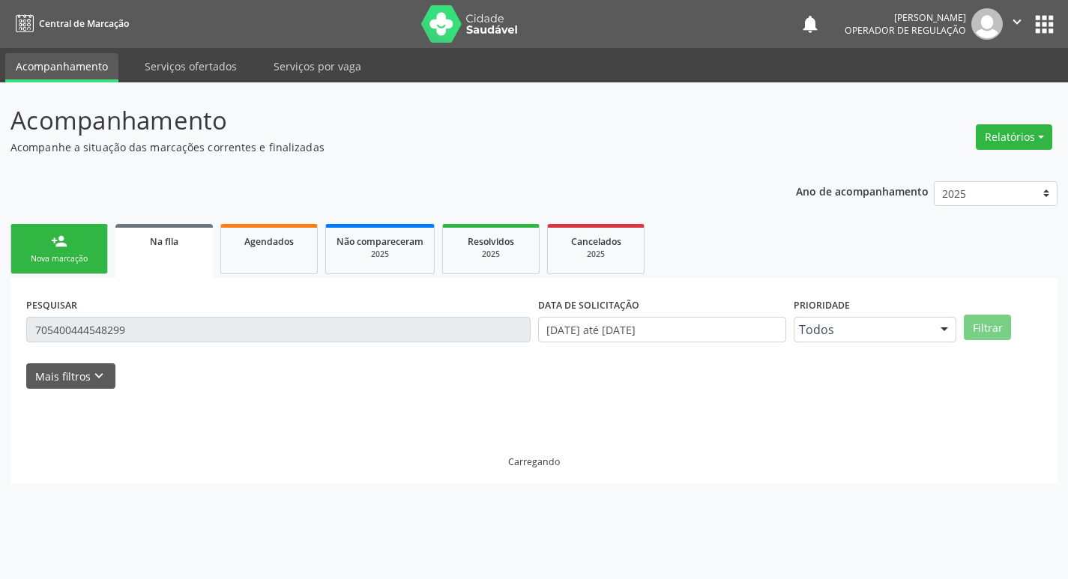
scroll to position [0, 0]
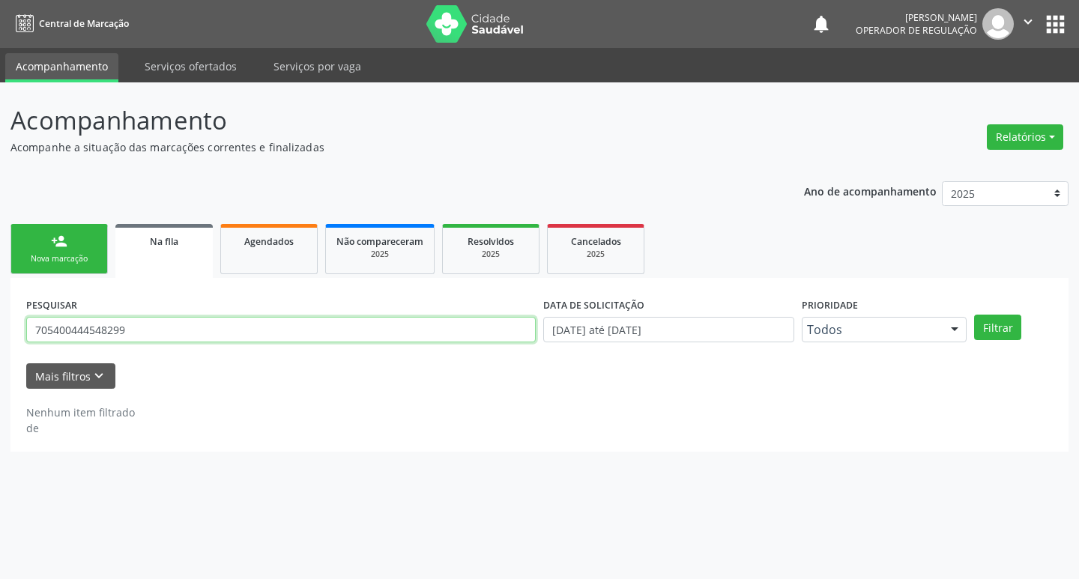
click at [157, 328] on input "705400444548299" at bounding box center [281, 329] width 510 height 25
paste input "705 4004 4454 8299"
type input "705 4004 4454 8299"
click at [974, 315] on button "Filtrar" at bounding box center [997, 327] width 47 height 25
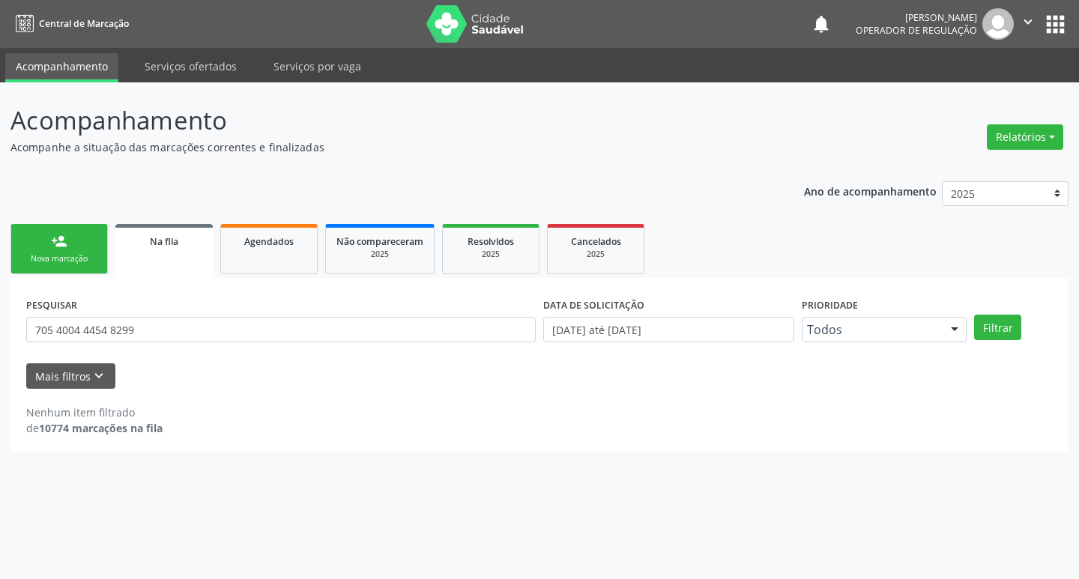
click at [30, 256] on div "Nova marcação" at bounding box center [59, 258] width 75 height 11
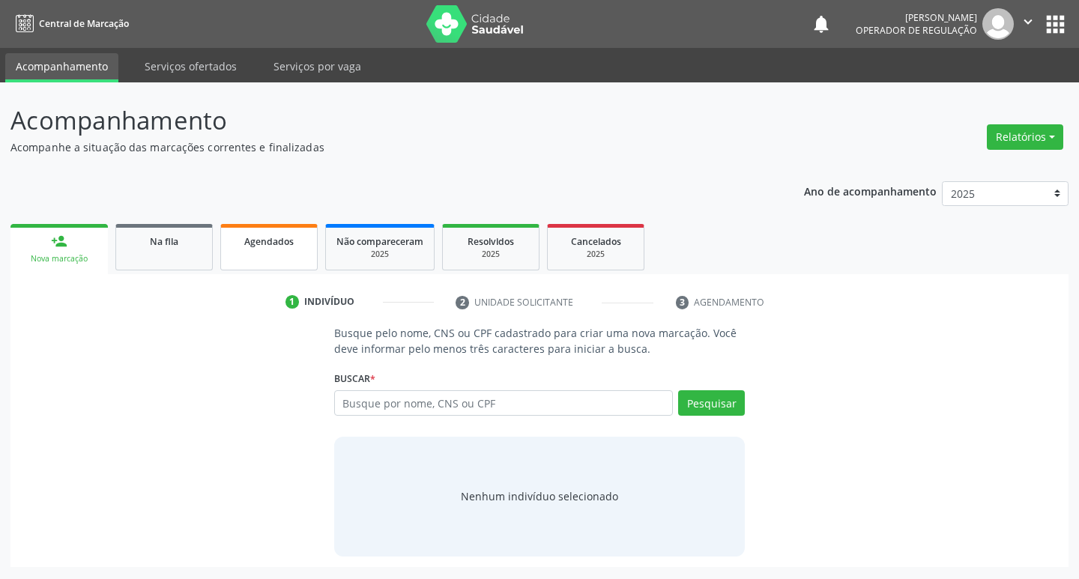
click at [300, 250] on link "Agendados" at bounding box center [268, 247] width 97 height 46
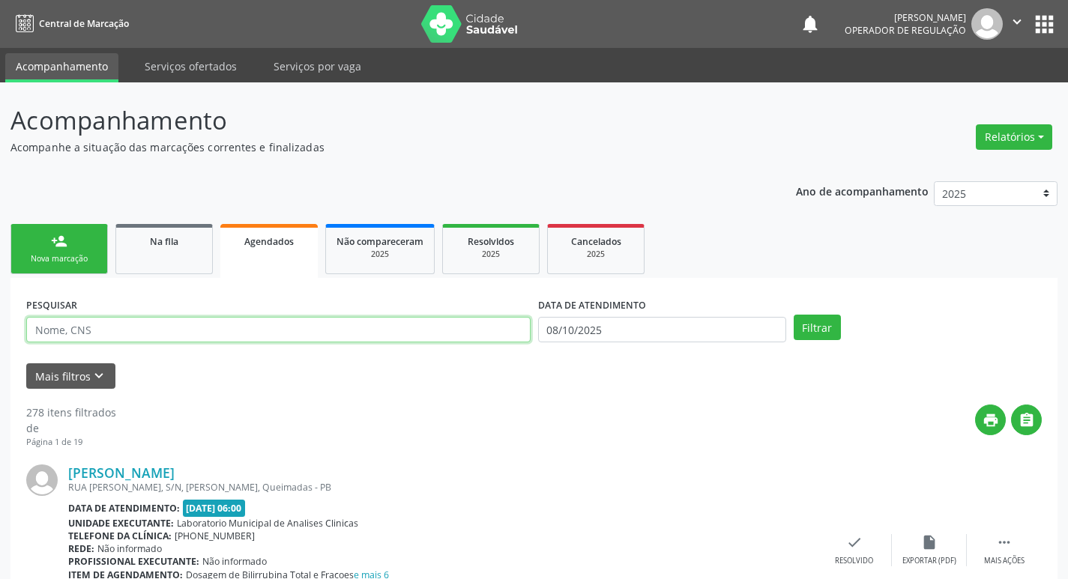
click at [251, 329] on input "text" at bounding box center [278, 329] width 504 height 25
paste input "705 4004 4454 8299"
type input "705 4004 4454 8299"
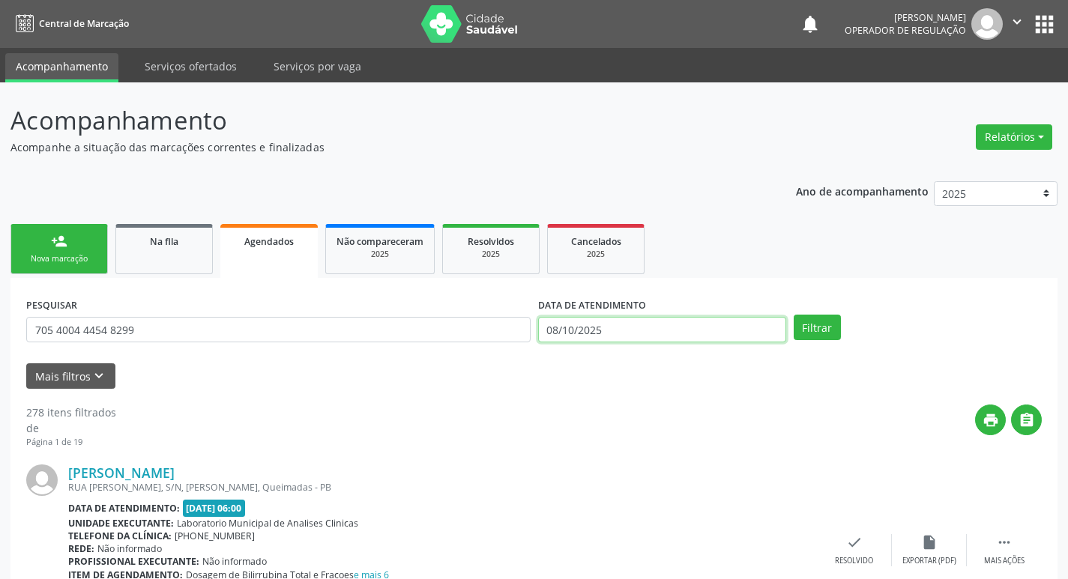
click at [695, 337] on input "08/10/2025" at bounding box center [662, 329] width 248 height 25
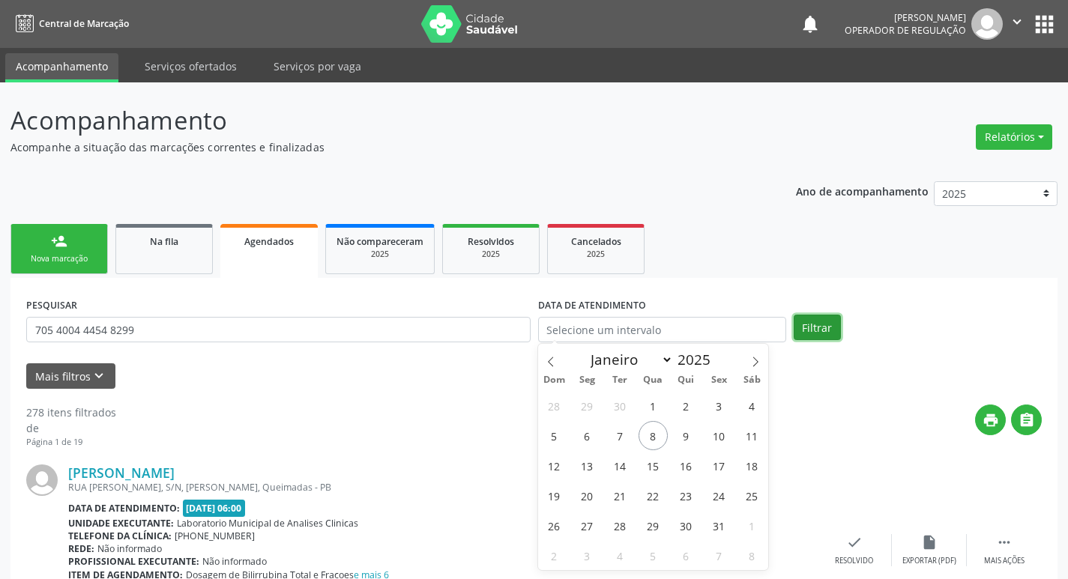
click at [821, 330] on button "Filtrar" at bounding box center [817, 327] width 47 height 25
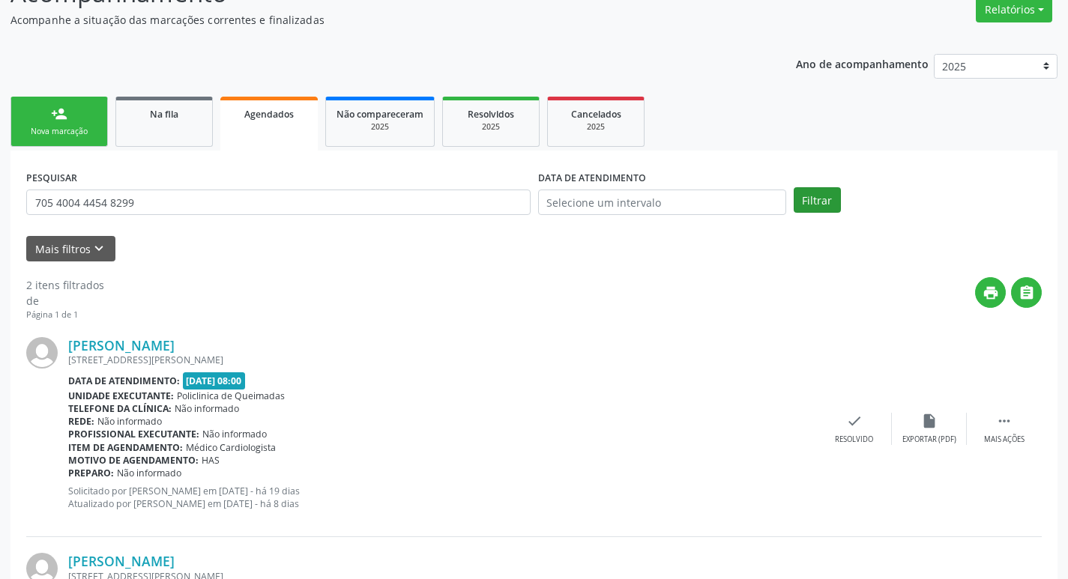
scroll to position [327, 0]
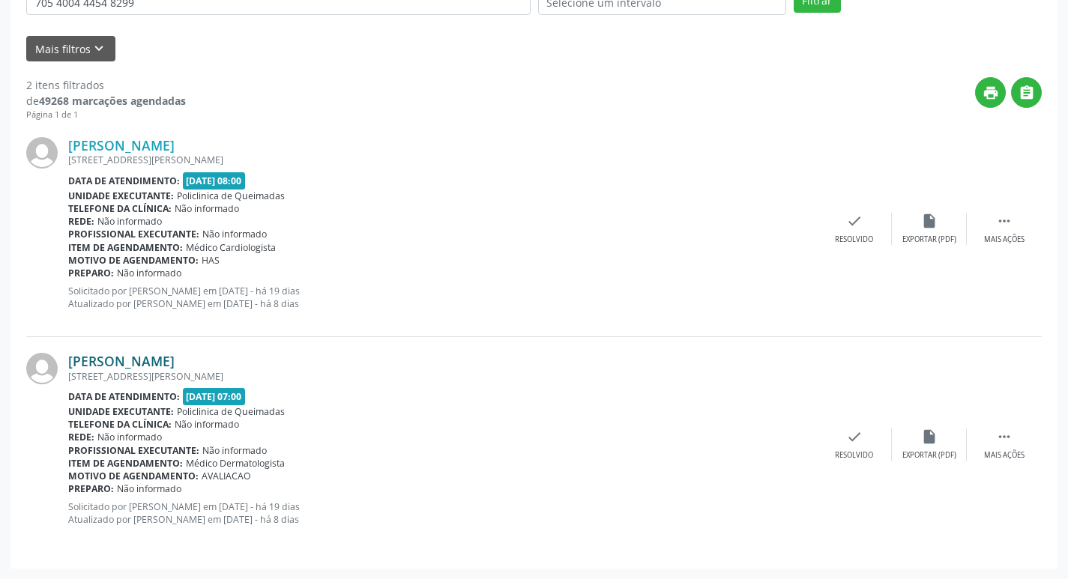
click at [85, 357] on link "[PERSON_NAME]" at bounding box center [121, 361] width 106 height 16
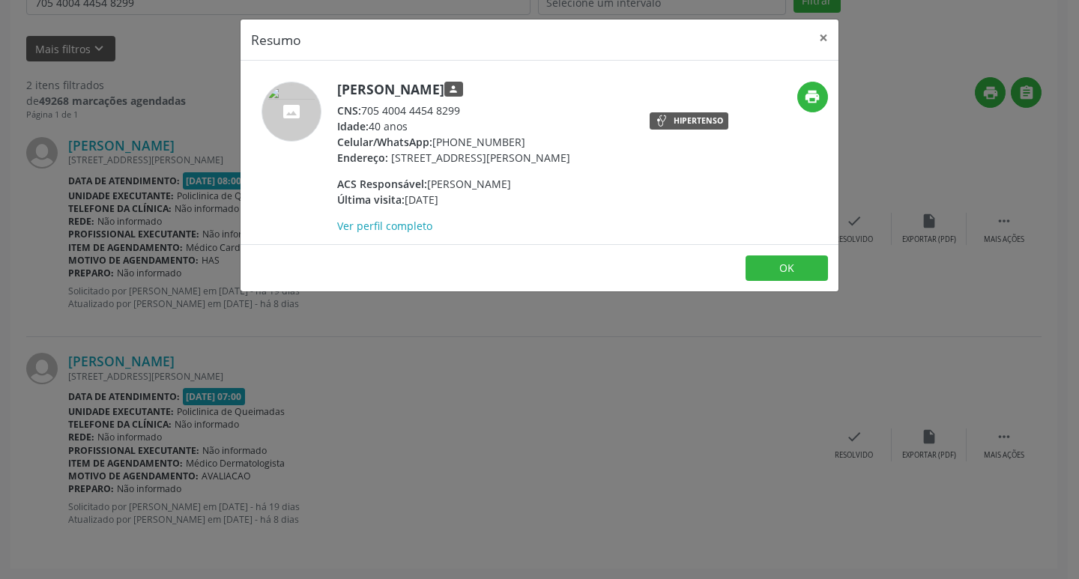
click at [408, 326] on div "Resumo × [PERSON_NAME] person CNS: 705 4004 4454 8299 Idade: 40 anos Celular/Wh…" at bounding box center [539, 289] width 1079 height 579
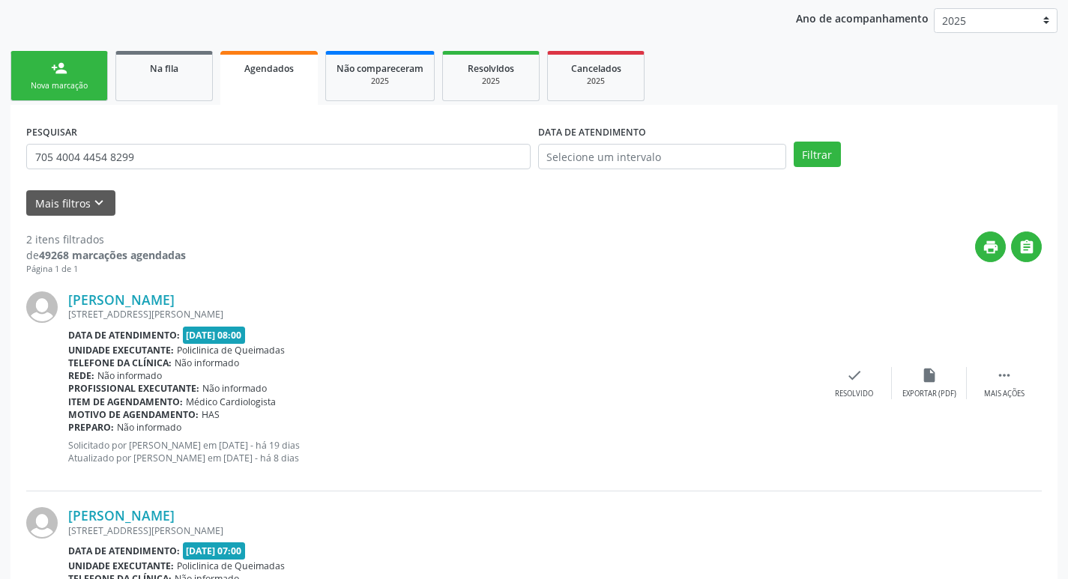
scroll to position [0, 0]
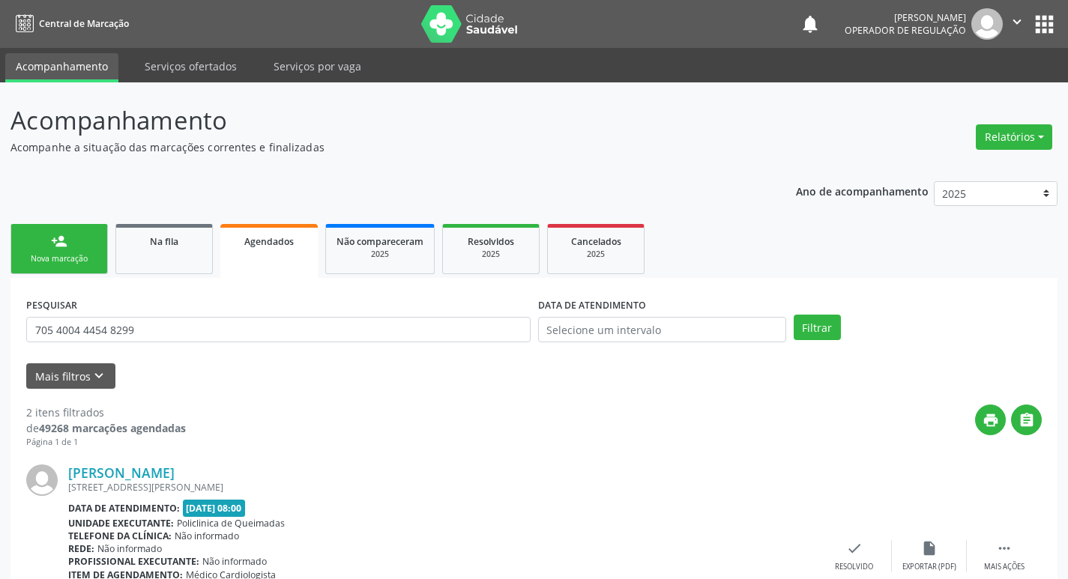
click at [1033, 16] on button "apps" at bounding box center [1044, 24] width 26 height 26
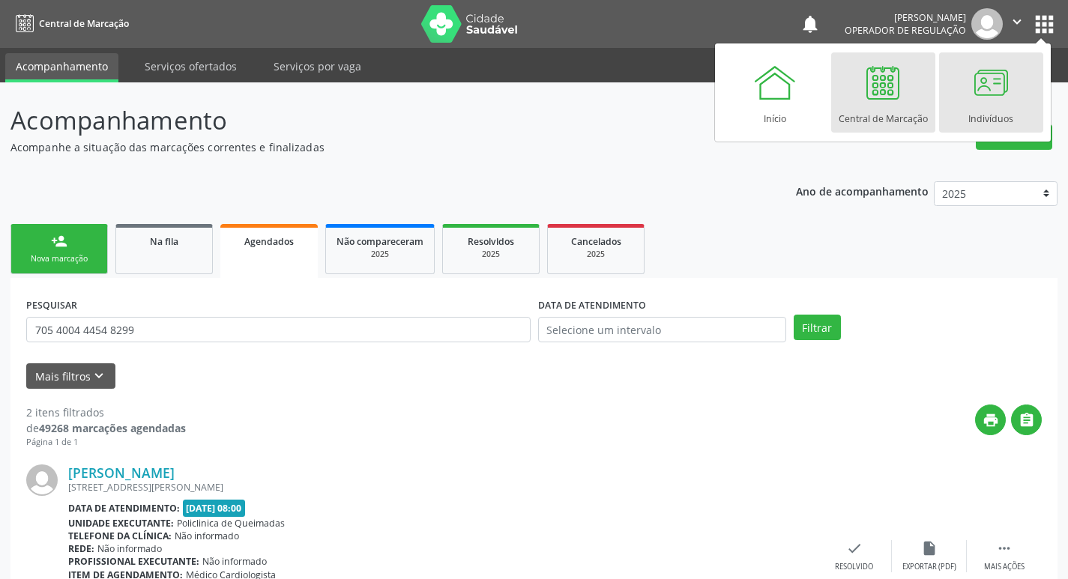
click at [1000, 94] on div at bounding box center [990, 82] width 45 height 45
